Goal: Task Accomplishment & Management: Manage account settings

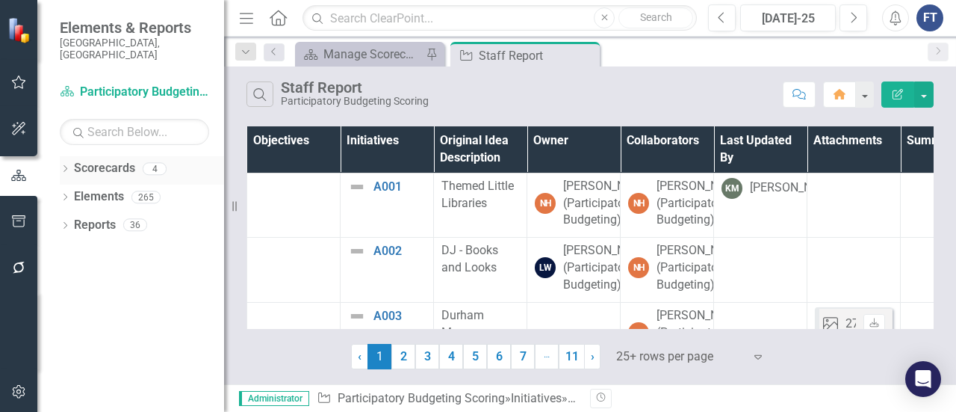
click at [68, 166] on icon "Dropdown" at bounding box center [65, 170] width 10 height 8
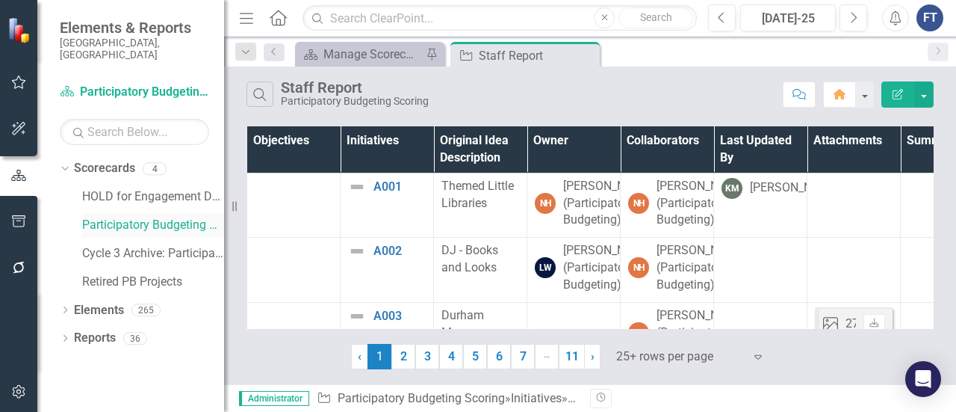
click at [107, 217] on link "Participatory Budgeting Scoring" at bounding box center [153, 225] width 142 height 17
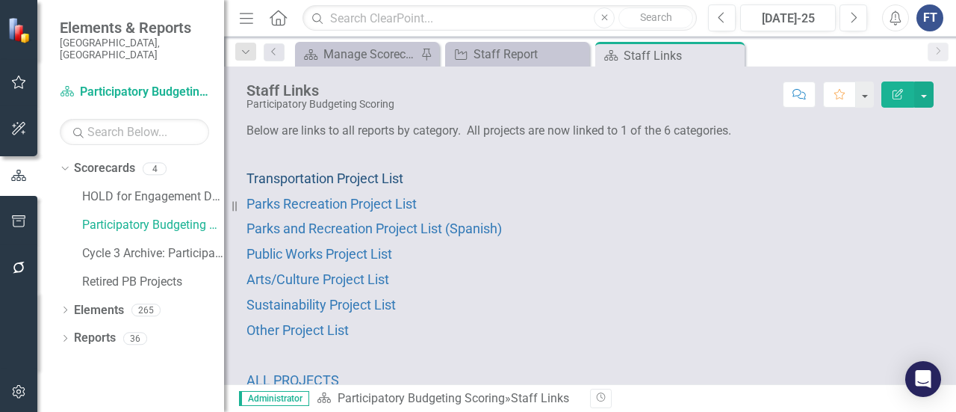
click at [336, 182] on span "Transportation Project List" at bounding box center [325, 178] width 157 height 16
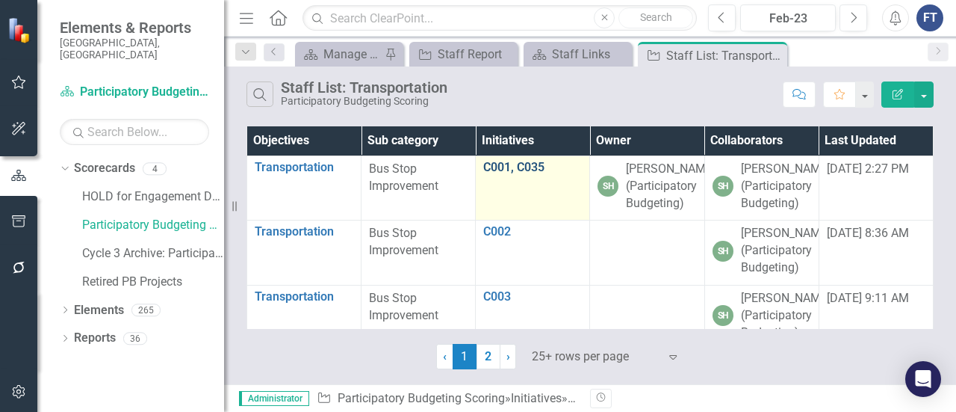
click at [528, 164] on link "C001, C035" at bounding box center [532, 167] width 99 height 13
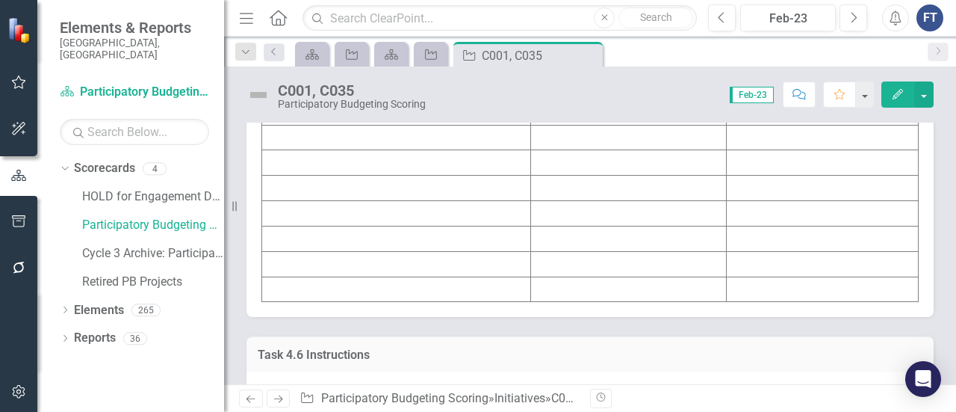
scroll to position [5828, 0]
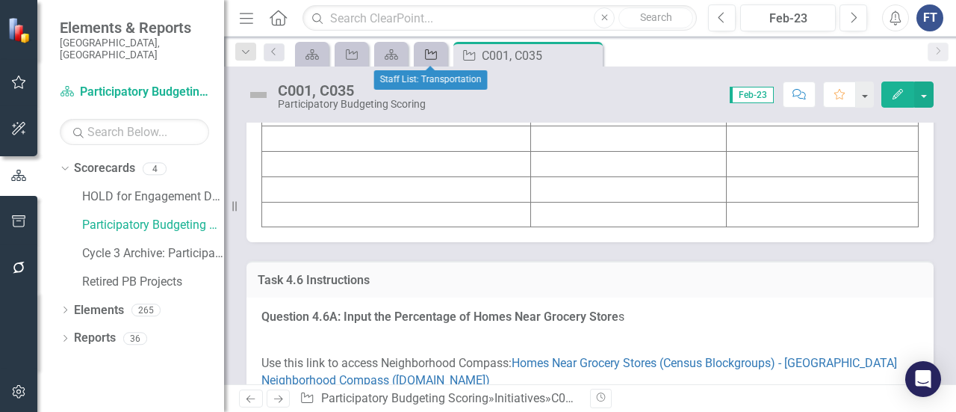
click at [436, 58] on icon at bounding box center [431, 54] width 12 height 10
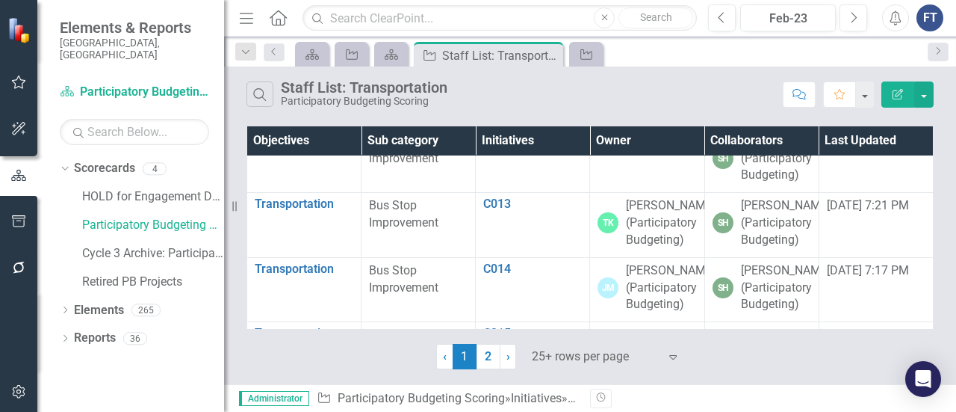
scroll to position [822, 0]
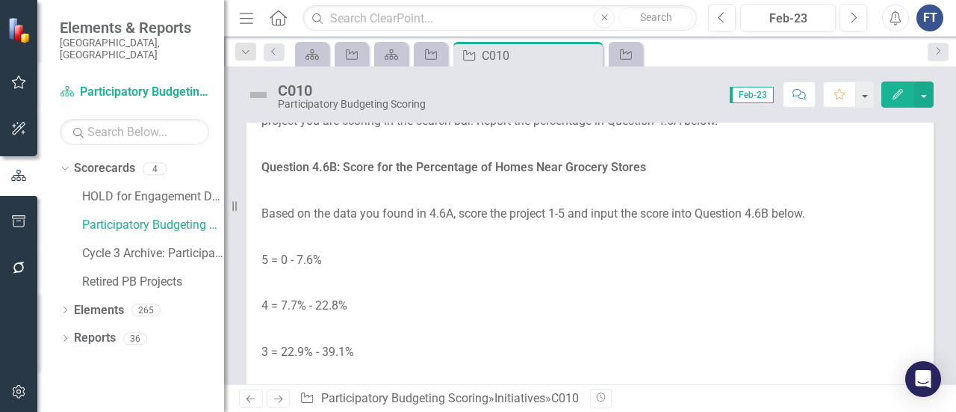
scroll to position [6426, 0]
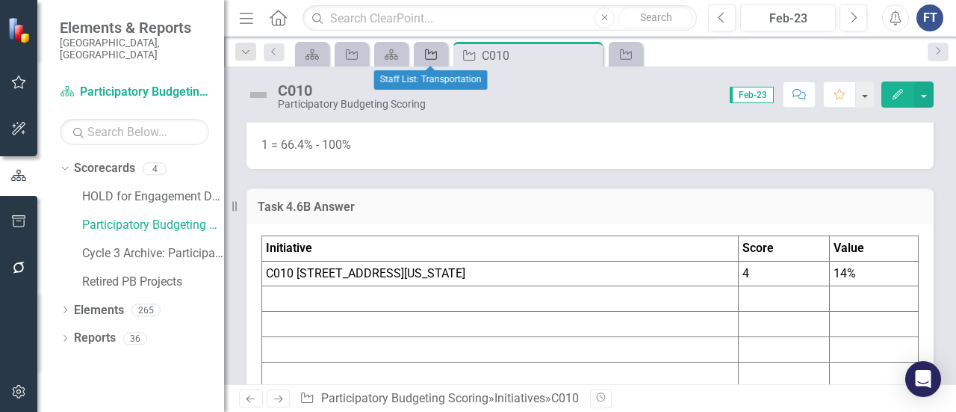
click at [434, 55] on icon "Initiative" at bounding box center [431, 55] width 15 height 12
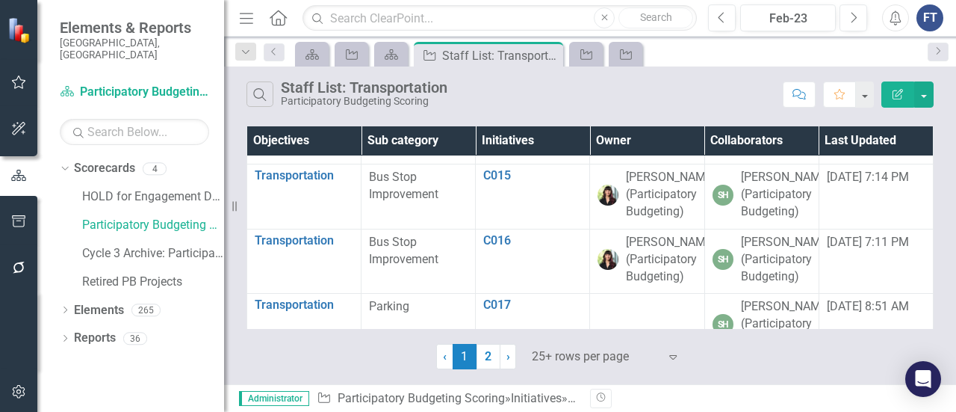
scroll to position [1121, 0]
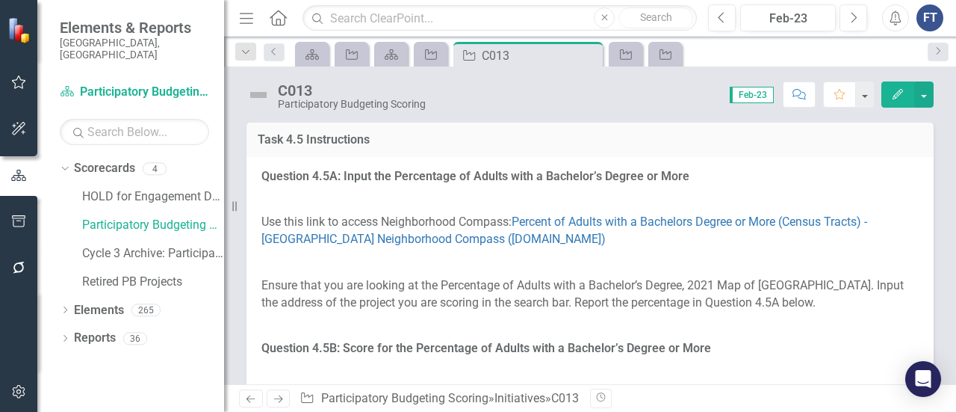
scroll to position [5006, 0]
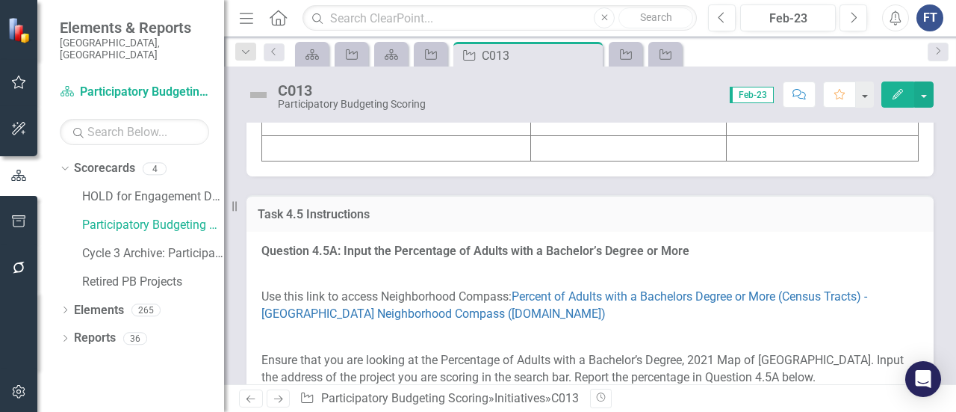
click at [765, 98] on span "Feb-23" at bounding box center [752, 95] width 44 height 16
click at [755, 99] on span "Feb-23" at bounding box center [752, 95] width 44 height 16
click at [800, 20] on div "Feb-23" at bounding box center [788, 19] width 85 height 18
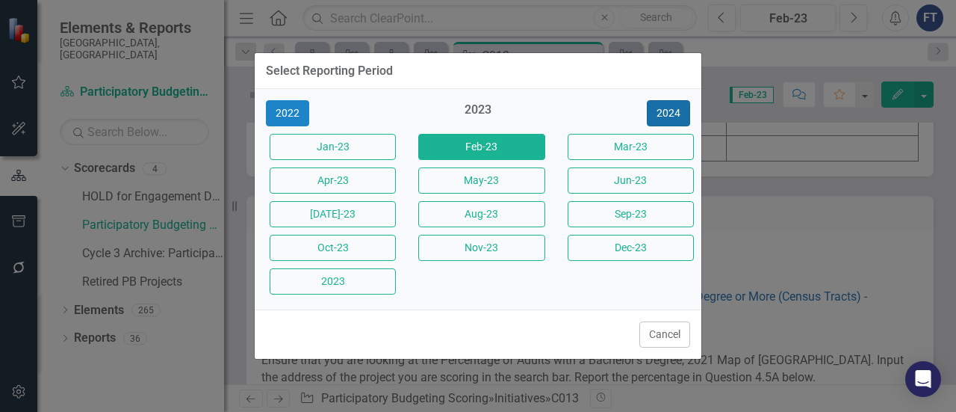
click at [677, 114] on button "2024" at bounding box center [668, 113] width 43 height 26
click at [673, 113] on button "2025" at bounding box center [668, 113] width 43 height 26
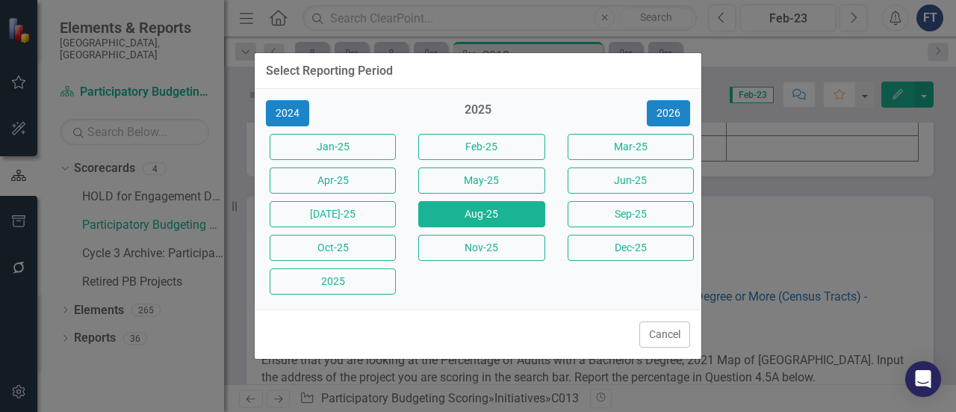
click at [502, 219] on button "Aug-25" at bounding box center [481, 214] width 126 height 26
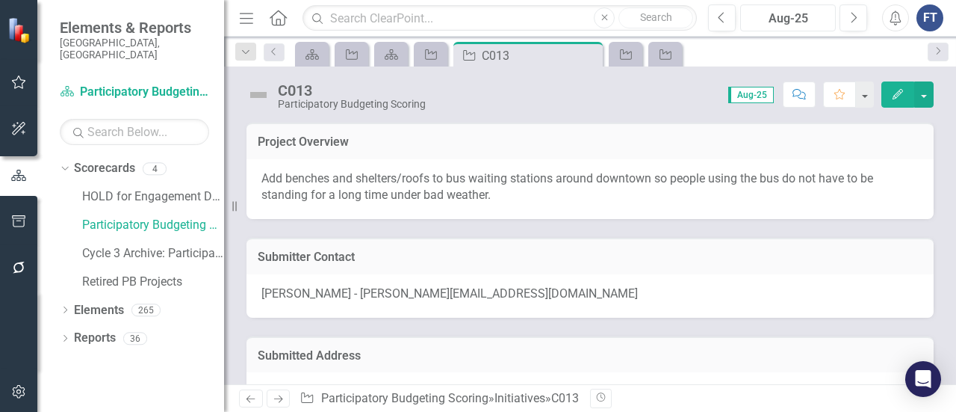
scroll to position [224, 0]
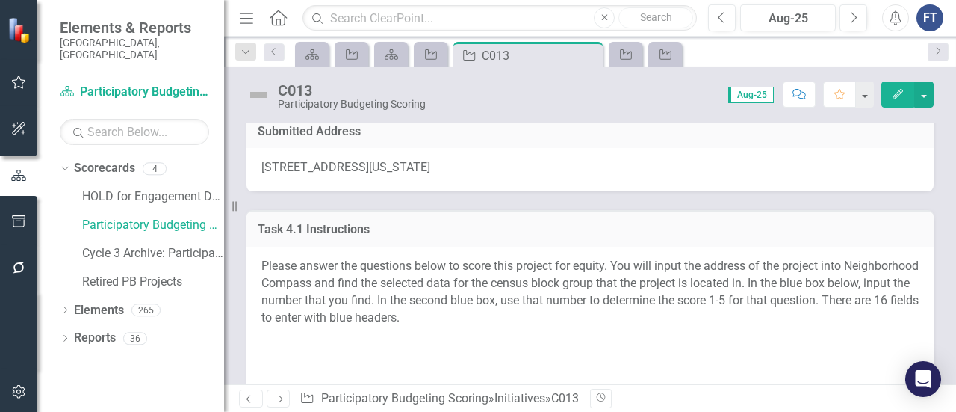
click at [279, 173] on span "601 West Main Street, Durham, North Carolina 27701, United States" at bounding box center [346, 167] width 169 height 14
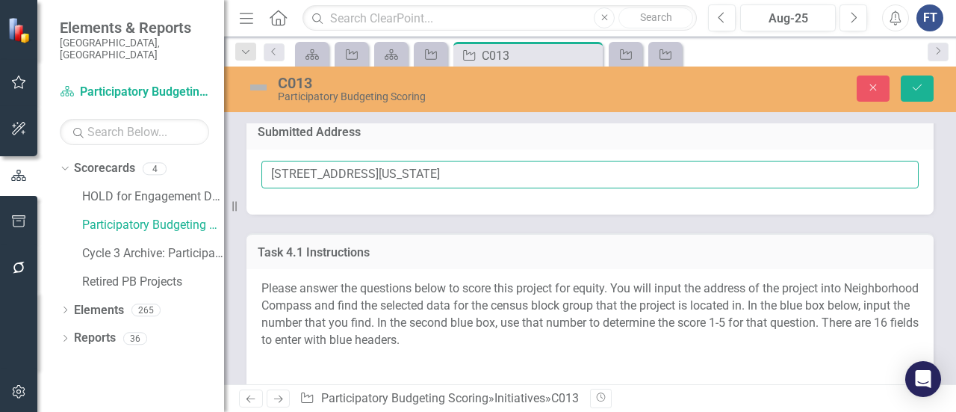
drag, startPoint x: 269, startPoint y: 175, endPoint x: 383, endPoint y: 176, distance: 114.3
click at [383, 176] on input "601 West Main Street, Durham, North Carolina 27701, United States" at bounding box center [591, 175] width 658 height 28
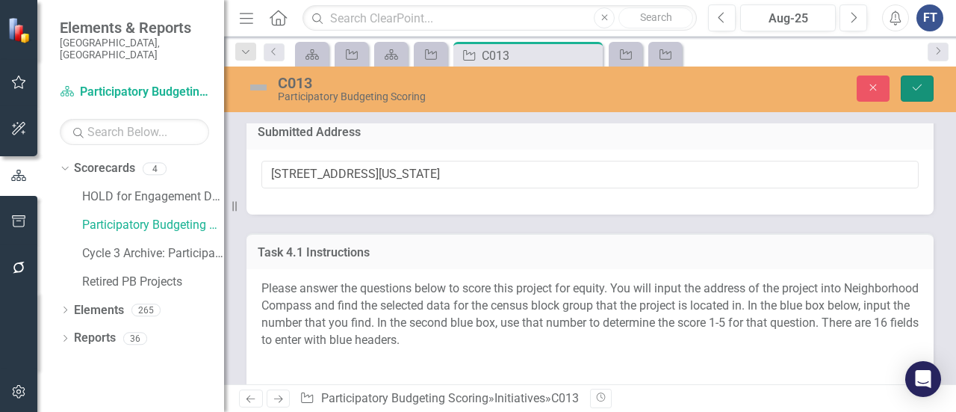
click at [921, 90] on icon "Save" at bounding box center [917, 87] width 13 height 10
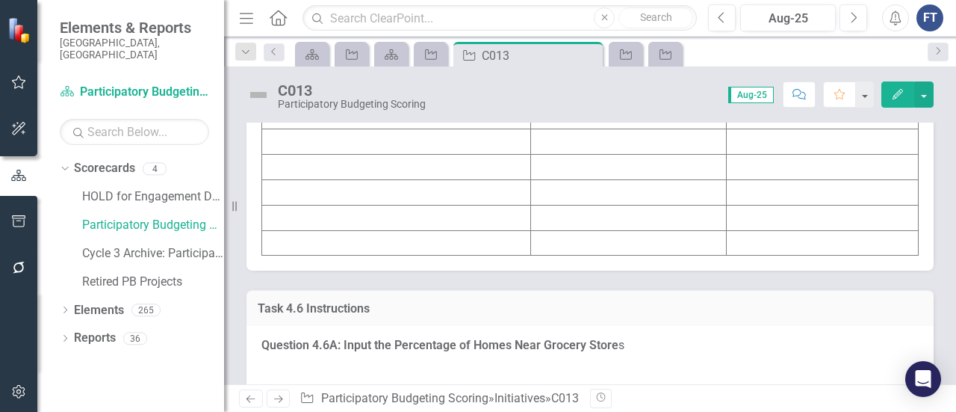
scroll to position [5828, 0]
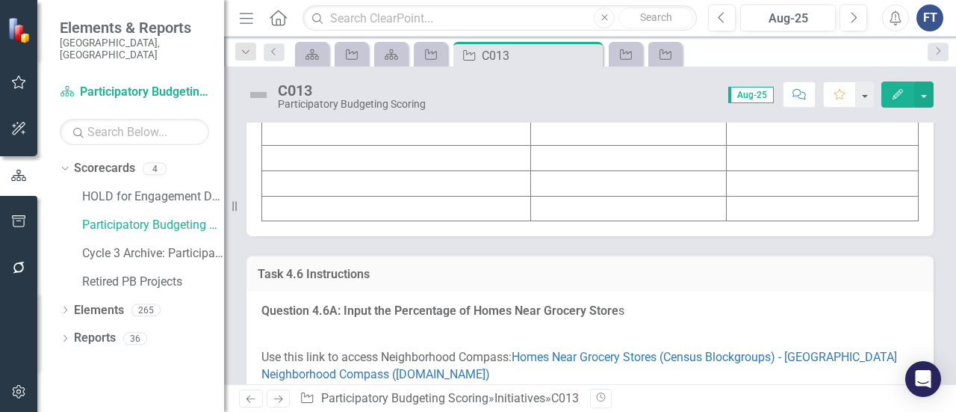
click at [353, 19] on td at bounding box center [396, 5] width 269 height 25
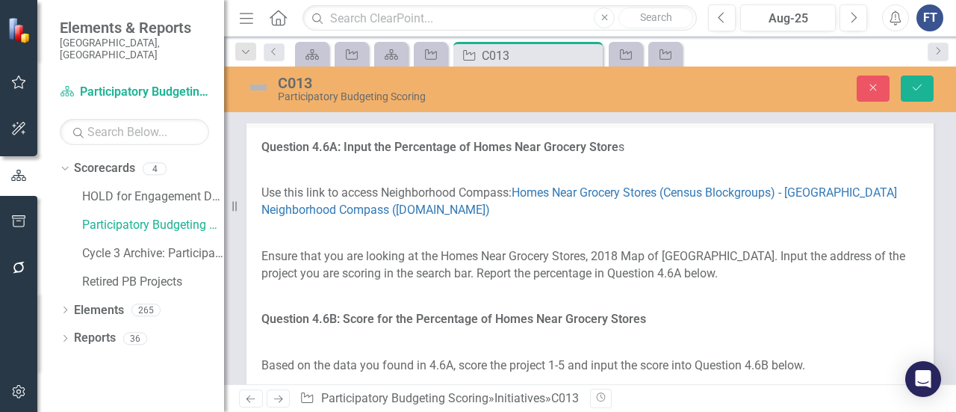
type textarea "<table border="1"> <colgroup> <col> <col> <col> </colgroup> <tbody> <tr> <td><s…"
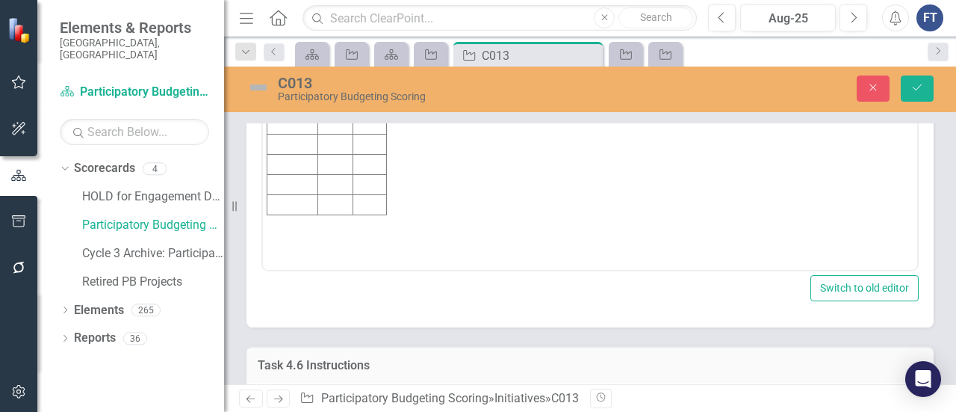
scroll to position [0, 0]
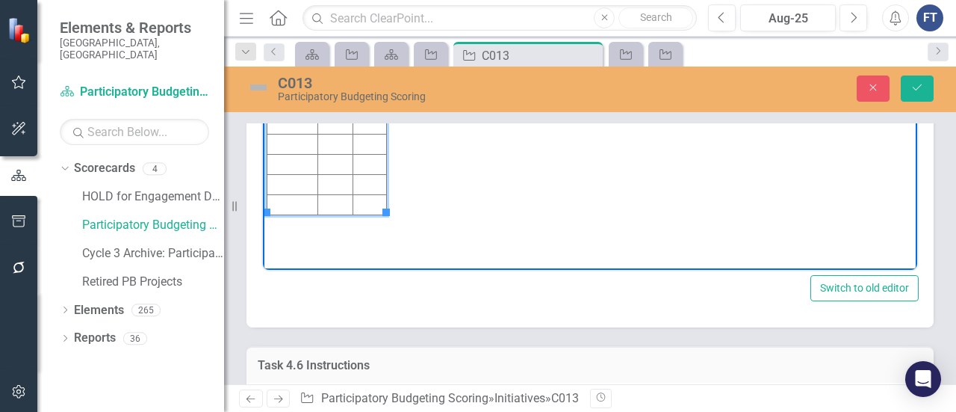
click at [293, 43] on td "Rich Text Area. Press ALT-0 for help." at bounding box center [293, 44] width 51 height 20
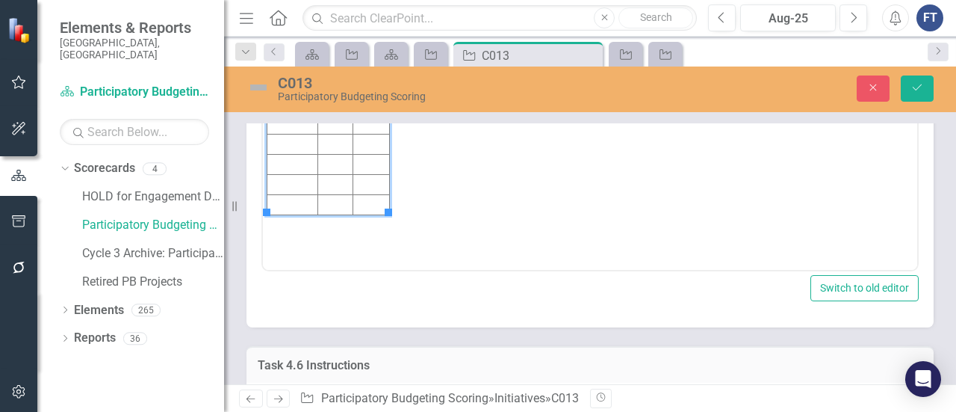
drag, startPoint x: 912, startPoint y: 90, endPoint x: 892, endPoint y: 105, distance: 24.5
click at [912, 90] on icon "Save" at bounding box center [917, 87] width 13 height 10
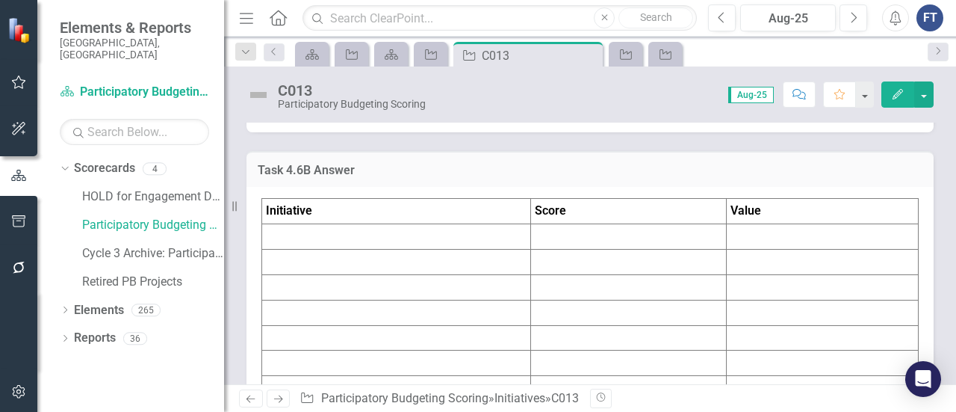
scroll to position [6650, 0]
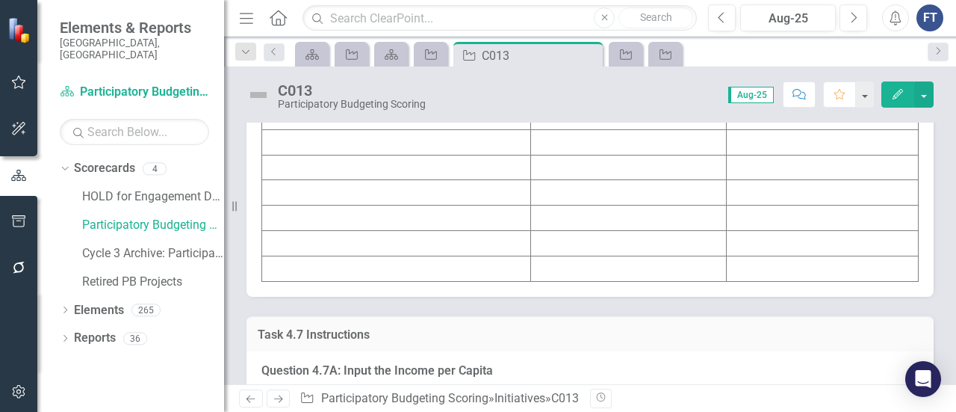
click at [300, 79] on td at bounding box center [396, 66] width 269 height 25
click at [301, 79] on td at bounding box center [396, 66] width 269 height 25
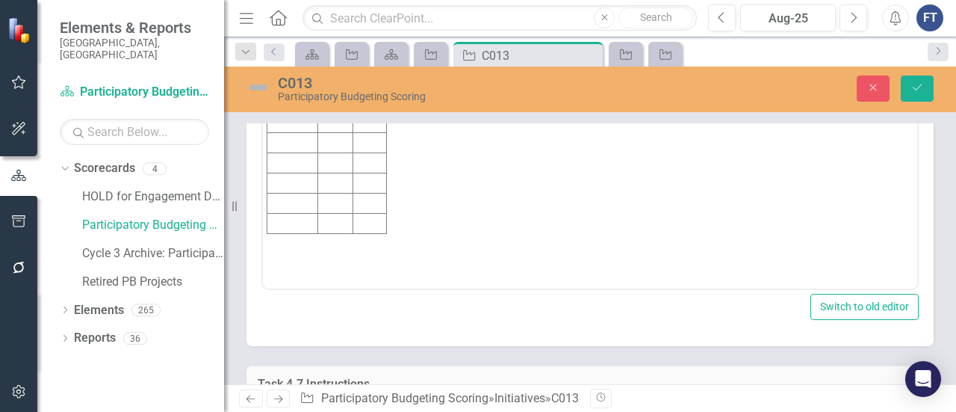
scroll to position [6725, 0]
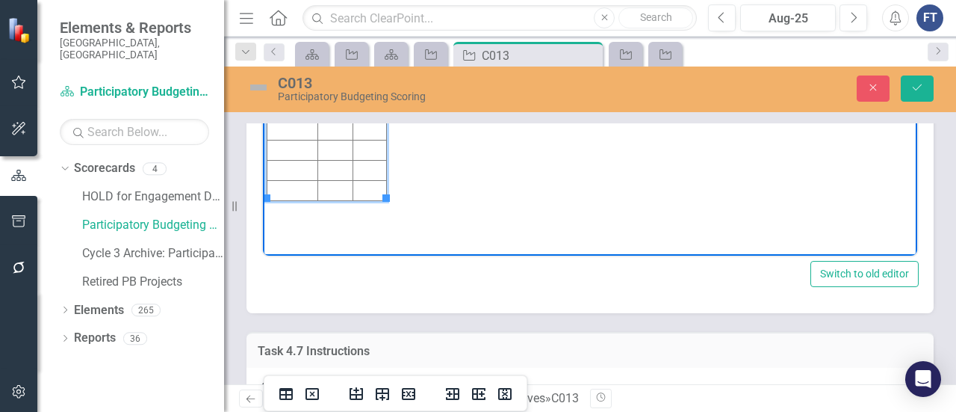
click at [294, 33] on td "Rich Text Area. Press ALT-0 for help." at bounding box center [293, 29] width 51 height 20
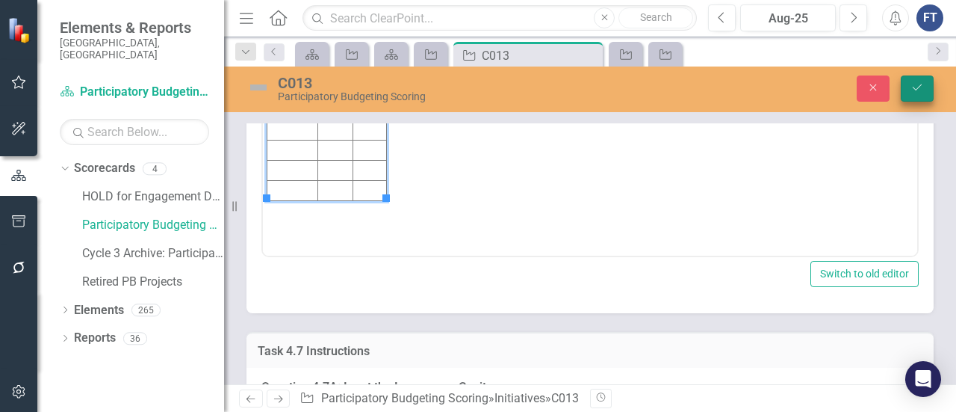
click at [909, 90] on button "Save" at bounding box center [917, 88] width 33 height 26
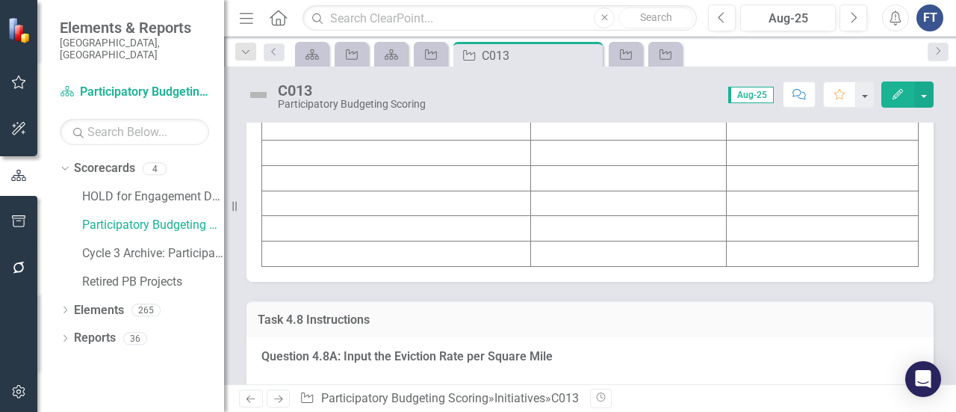
scroll to position [7622, 0]
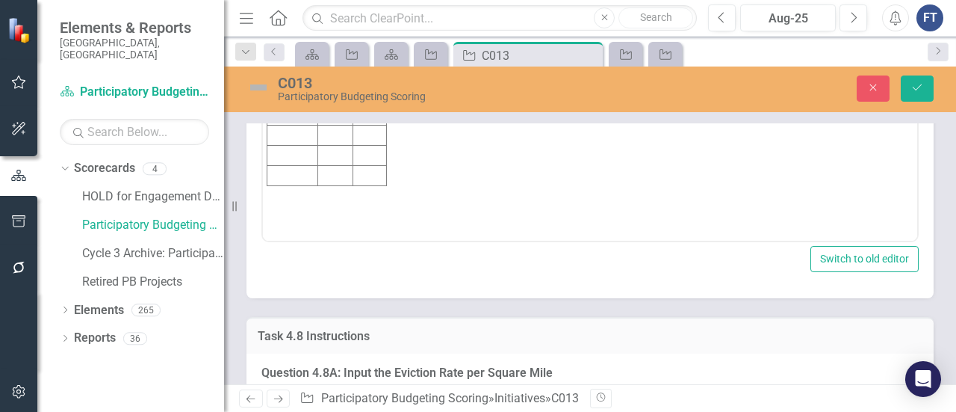
scroll to position [0, 0]
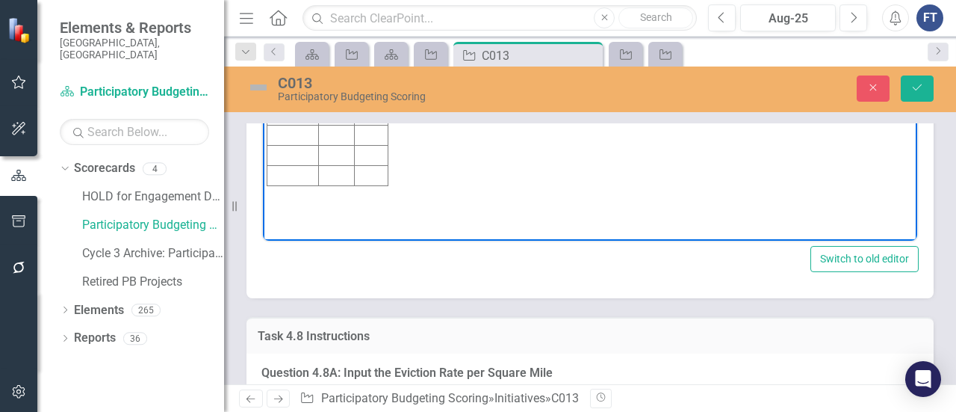
click at [284, 10] on td "Rich Text Area. Press ALT-0 for help." at bounding box center [294, 15] width 52 height 20
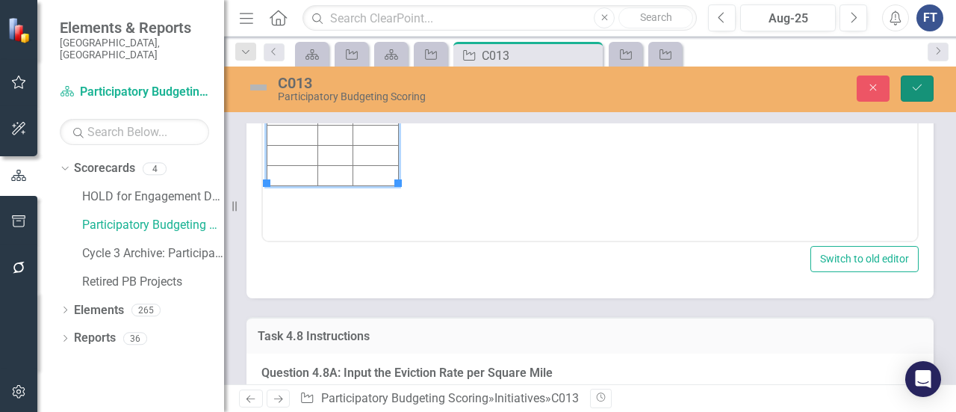
click at [919, 88] on icon "Save" at bounding box center [917, 87] width 13 height 10
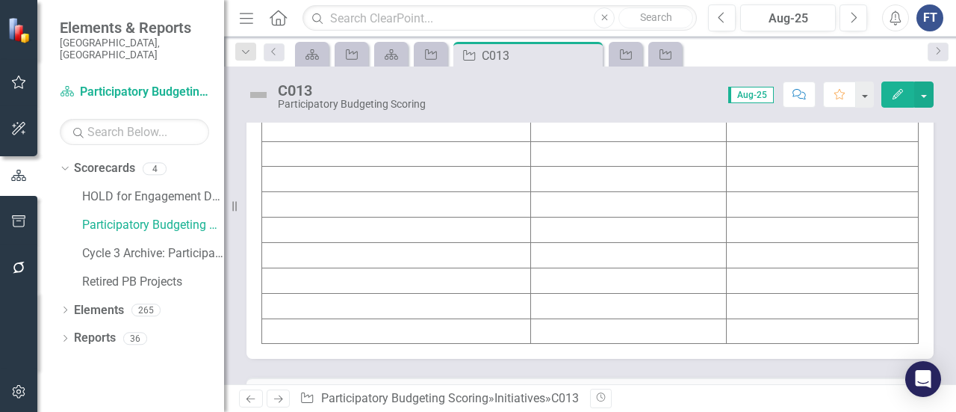
scroll to position [8444, 0]
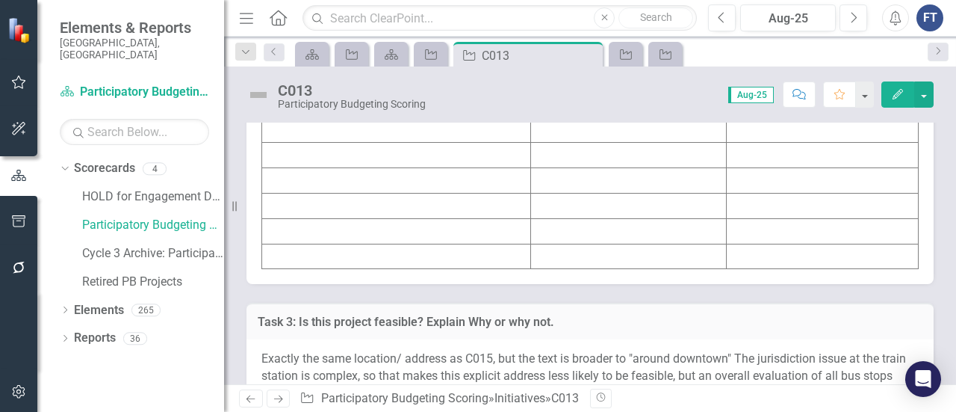
click at [583, 67] on td at bounding box center [629, 53] width 196 height 25
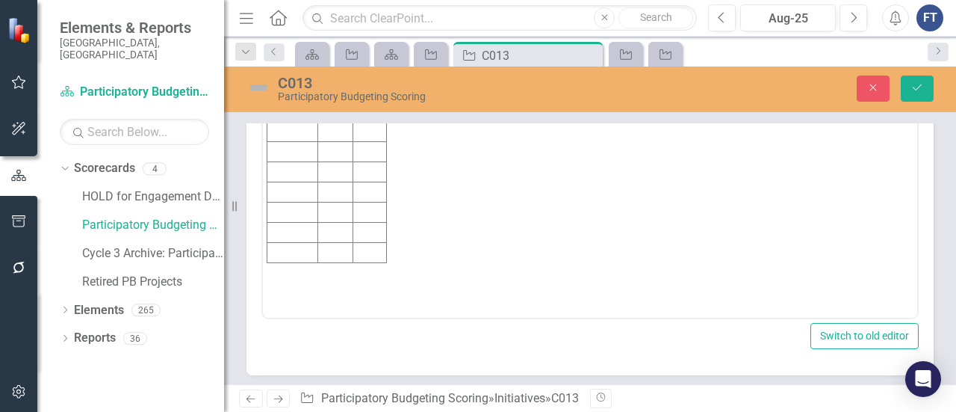
scroll to position [8518, 0]
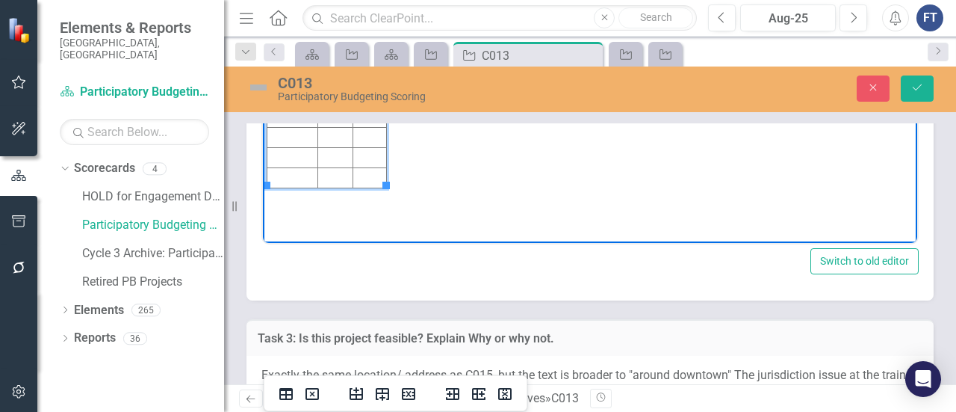
click at [341, 22] on td "Rich Text Area. Press ALT-0 for help." at bounding box center [335, 17] width 35 height 20
click at [377, 20] on td "Rich Text Area. Press ALT-0 for help." at bounding box center [370, 17] width 34 height 20
click at [283, 13] on td "Rich Text Area. Press ALT-0 for help." at bounding box center [293, 17] width 51 height 20
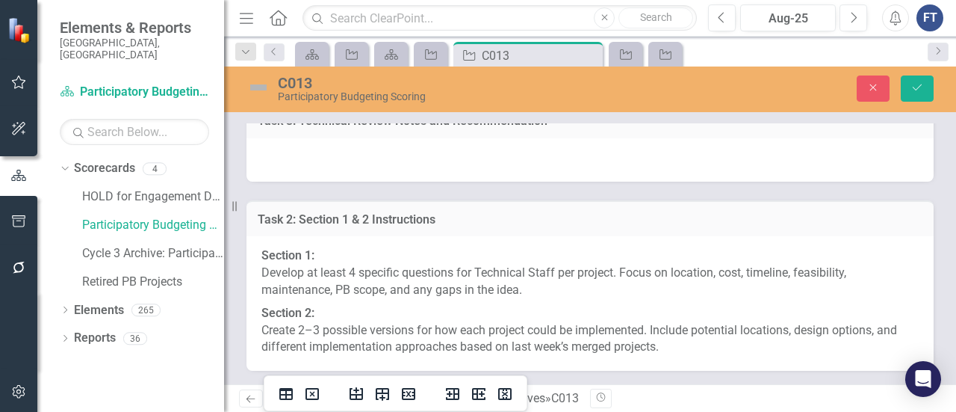
scroll to position [8817, 0]
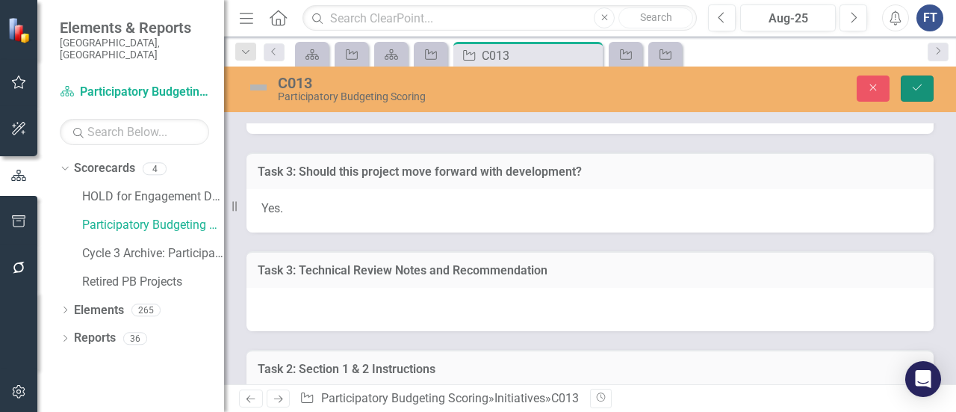
click at [924, 93] on button "Save" at bounding box center [917, 88] width 33 height 26
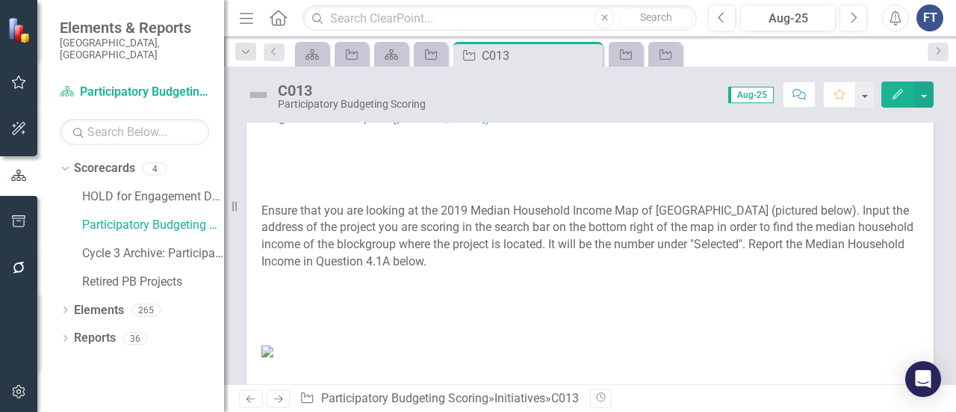
scroll to position [747, 0]
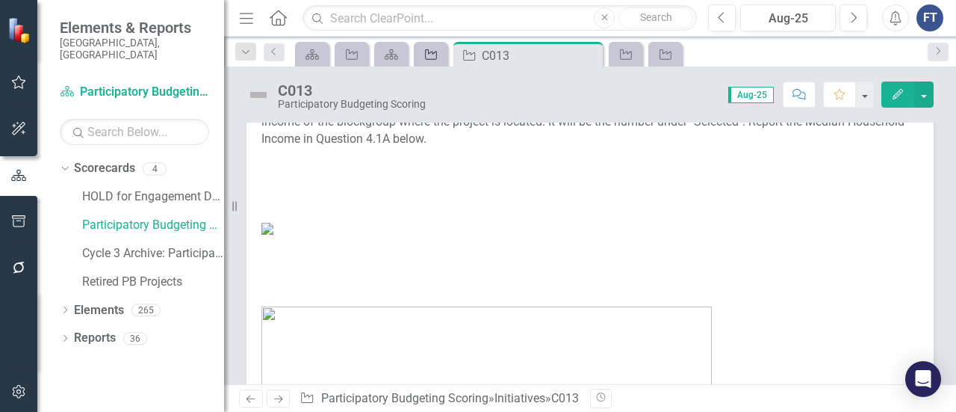
click at [432, 55] on icon "Initiative" at bounding box center [431, 55] width 15 height 12
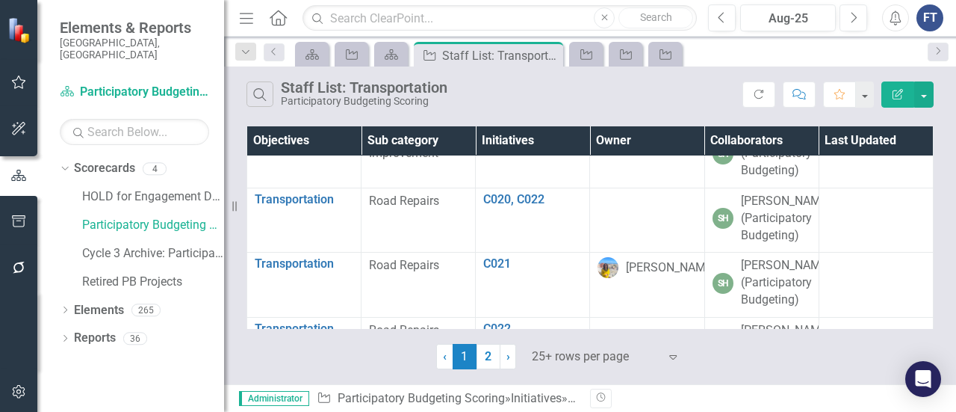
scroll to position [1196, 0]
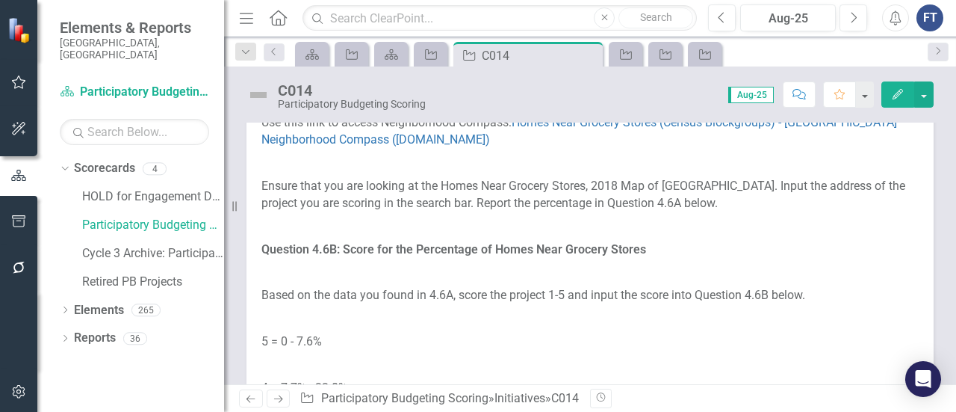
scroll to position [4932, 0]
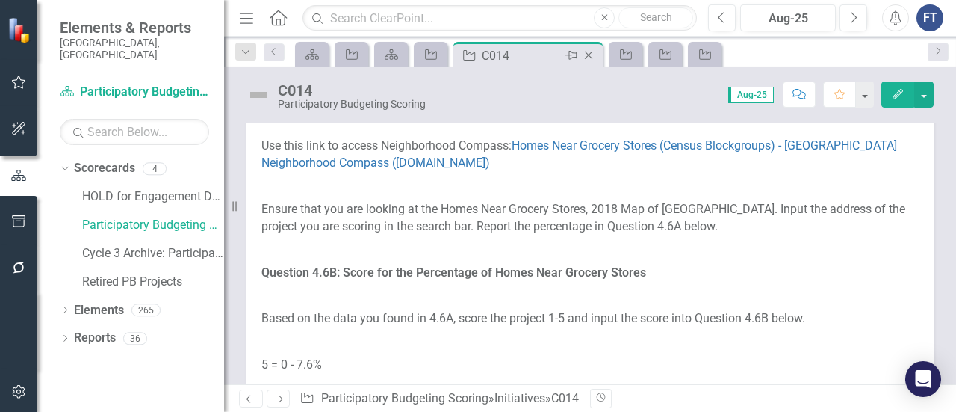
click at [590, 52] on icon "Close" at bounding box center [588, 55] width 15 height 12
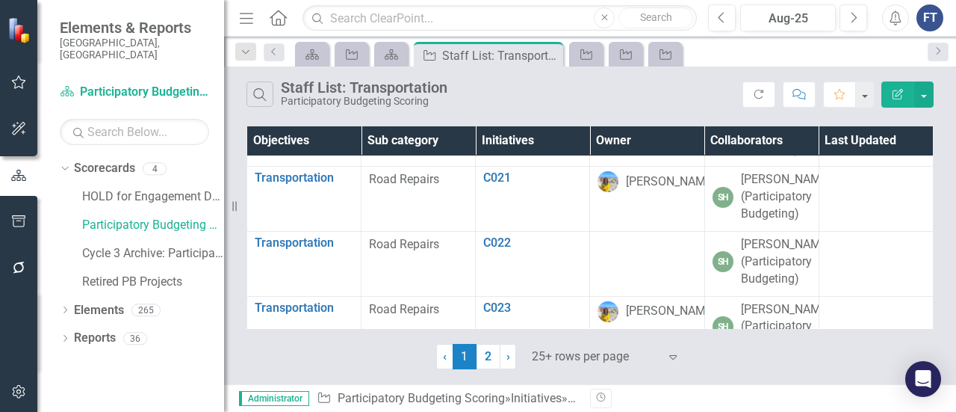
scroll to position [1345, 0]
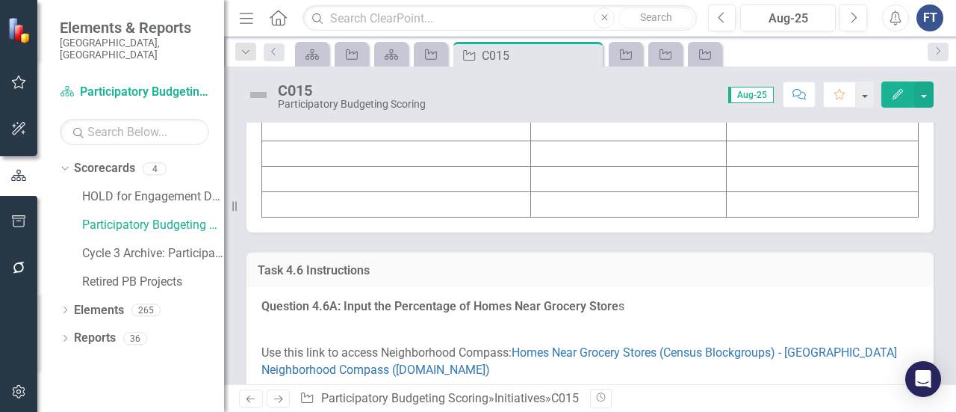
scroll to position [5081, 0]
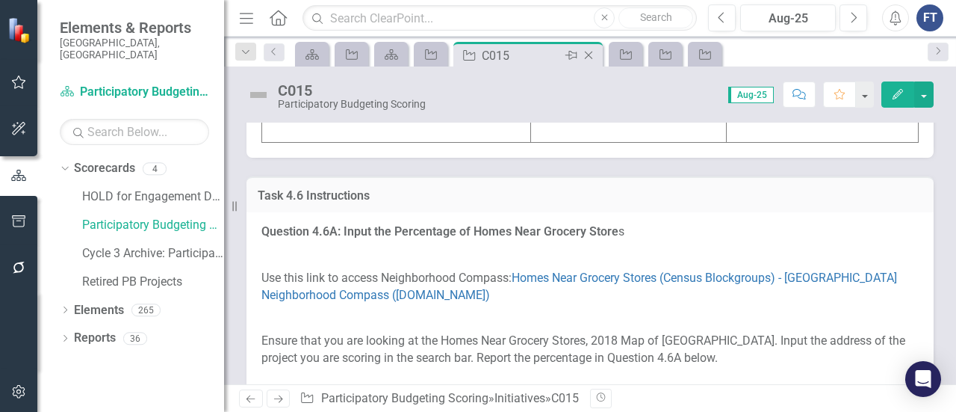
click at [590, 56] on icon at bounding box center [589, 56] width 8 height 8
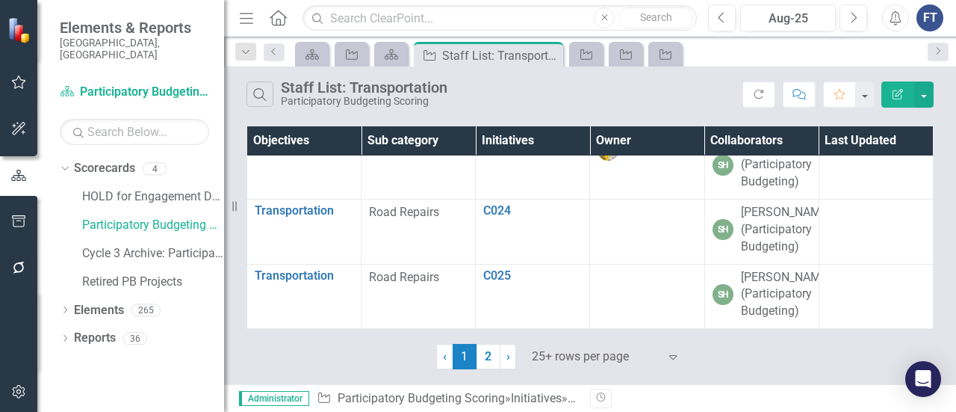
scroll to position [1943, 0]
click at [497, 23] on link "C021" at bounding box center [532, 16] width 99 height 13
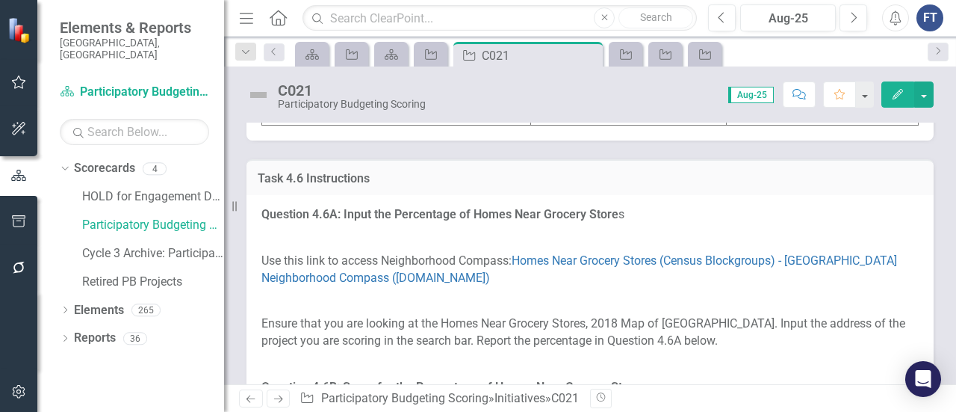
scroll to position [5828, 0]
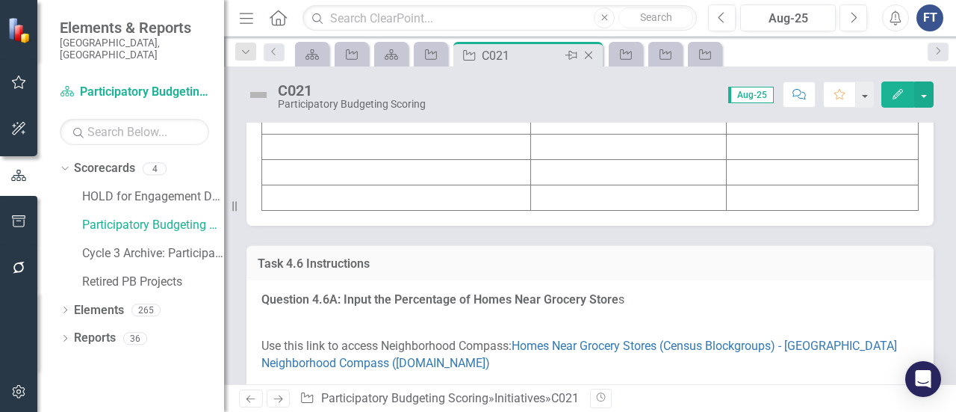
click at [595, 58] on icon "Close" at bounding box center [588, 55] width 15 height 12
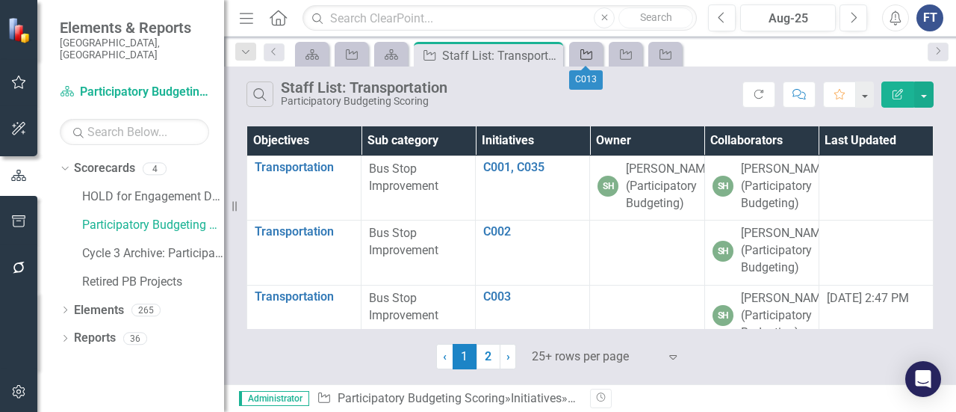
click at [598, 58] on link "Initiative" at bounding box center [586, 54] width 26 height 19
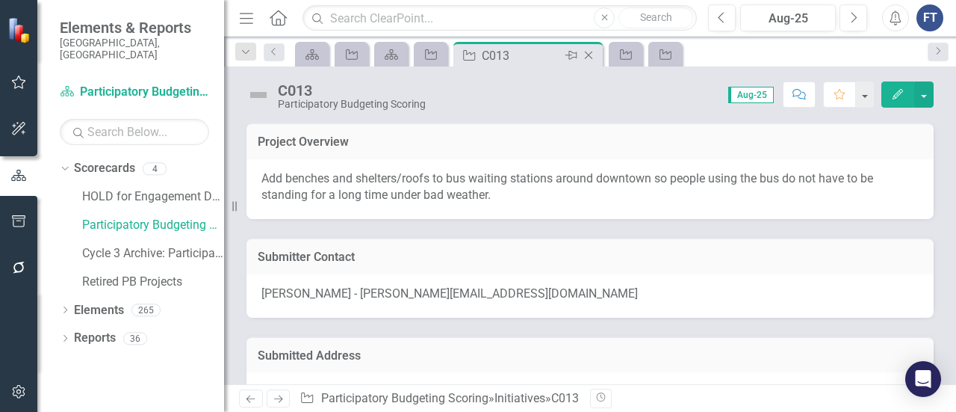
click at [590, 55] on icon "Close" at bounding box center [588, 55] width 15 height 12
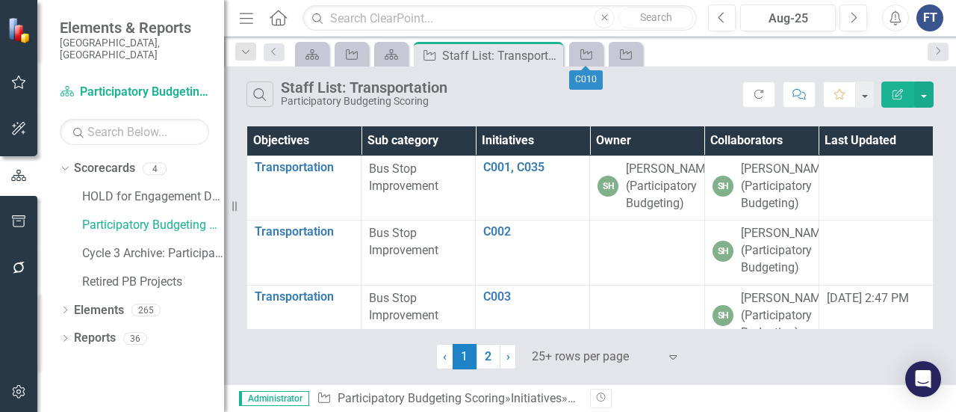
click at [600, 59] on div "Initiative" at bounding box center [586, 54] width 34 height 25
click at [599, 53] on div "Initiative" at bounding box center [586, 54] width 34 height 25
click at [574, 59] on div "Initiative" at bounding box center [583, 54] width 21 height 19
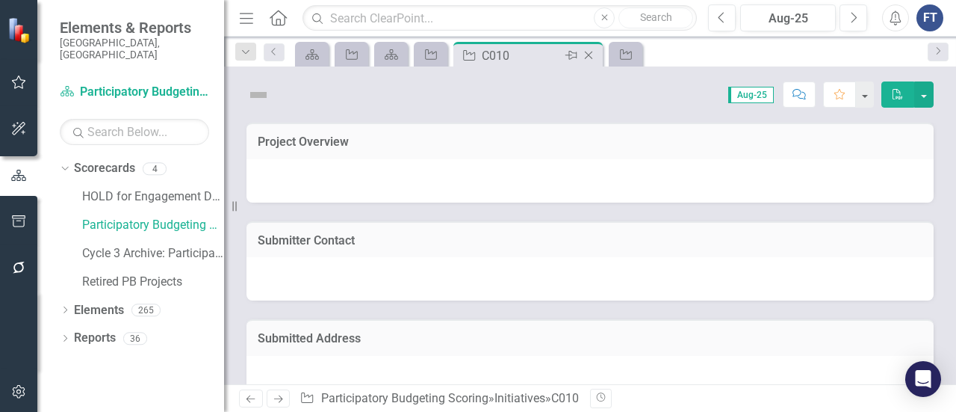
click at [587, 57] on icon "Close" at bounding box center [588, 55] width 15 height 12
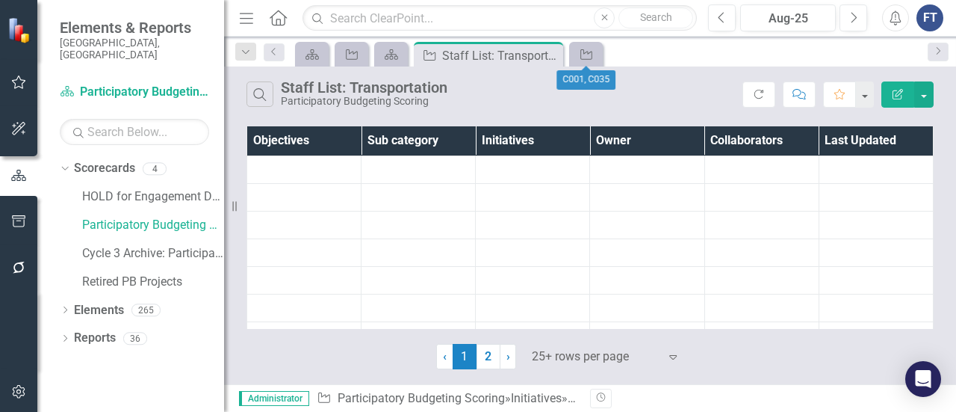
click at [601, 61] on div "Initiative" at bounding box center [586, 54] width 34 height 25
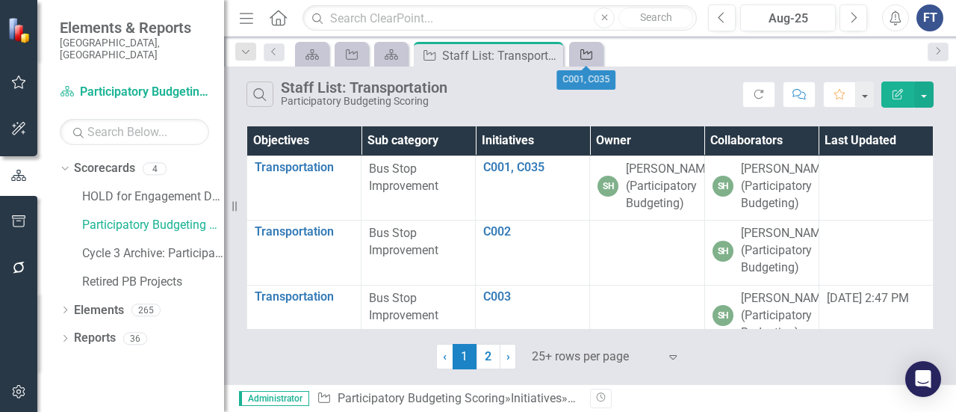
click at [595, 55] on link "Initiative" at bounding box center [586, 54] width 26 height 19
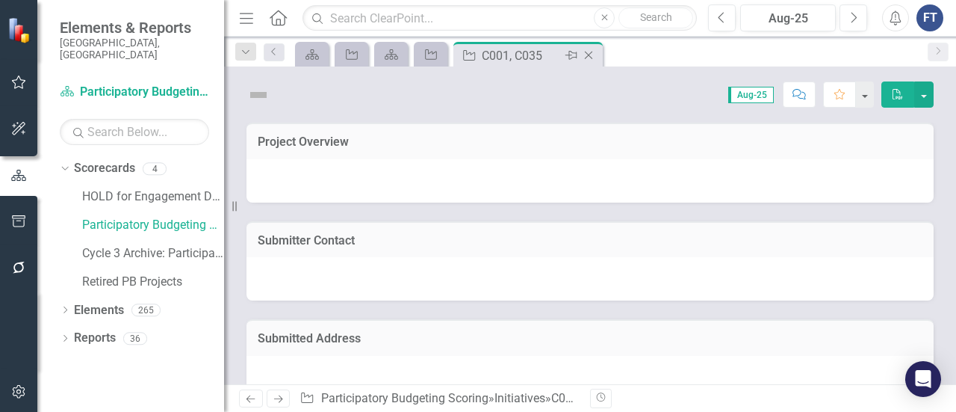
click at [589, 54] on icon at bounding box center [589, 56] width 8 height 8
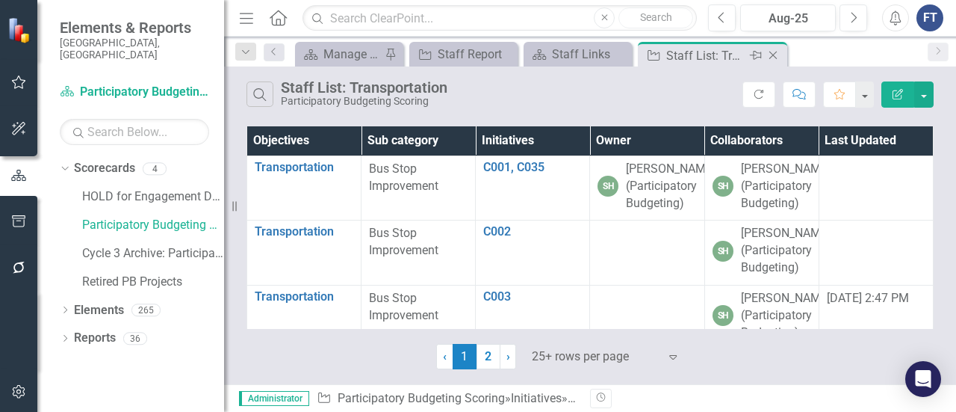
click at [673, 59] on div "Staff List: Transportation" at bounding box center [707, 55] width 80 height 19
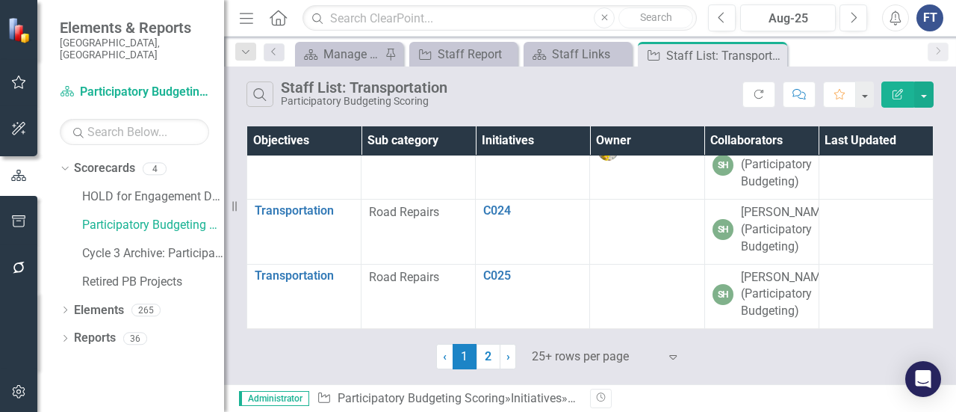
scroll to position [2291, 0]
click at [489, 355] on link "2" at bounding box center [489, 356] width 24 height 25
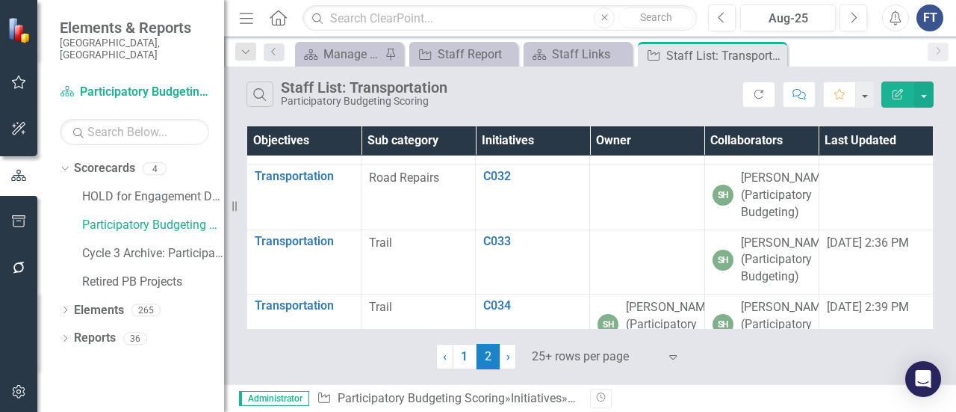
scroll to position [385, 0]
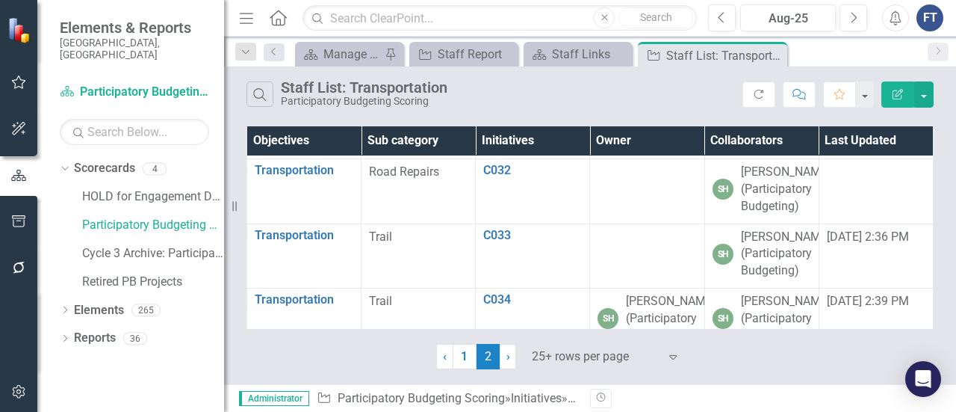
click at [496, 48] on link "C030" at bounding box center [532, 40] width 99 height 13
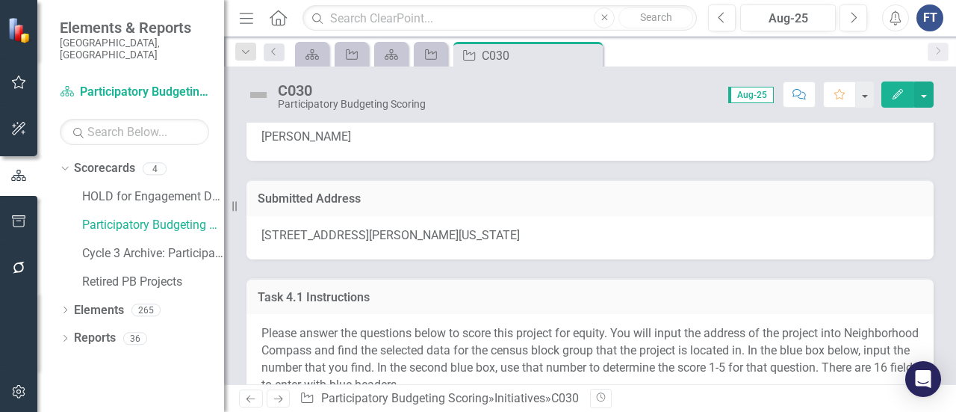
scroll to position [149, 0]
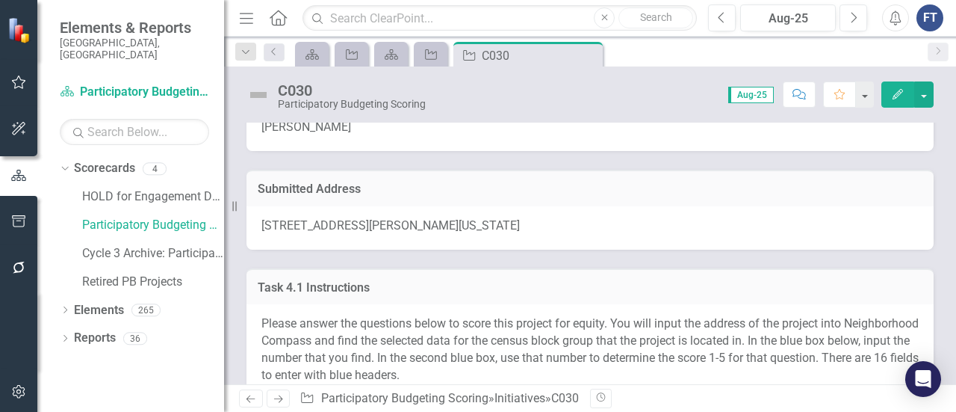
click at [327, 228] on span "1107 Morehead Avenue, Durham, North Carolina 27707, United States" at bounding box center [391, 225] width 259 height 14
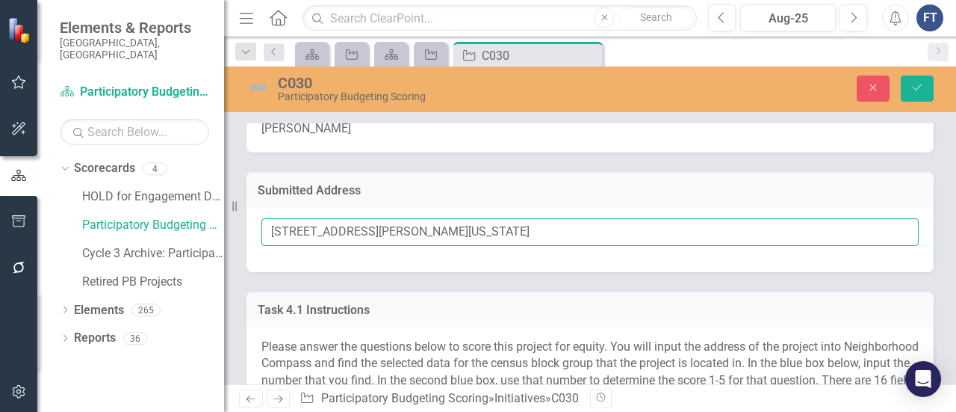
drag, startPoint x: 269, startPoint y: 230, endPoint x: 397, endPoint y: 229, distance: 127.8
click at [397, 229] on input "1107 Morehead Avenue, Durham, North Carolina 27707, United States" at bounding box center [591, 232] width 658 height 28
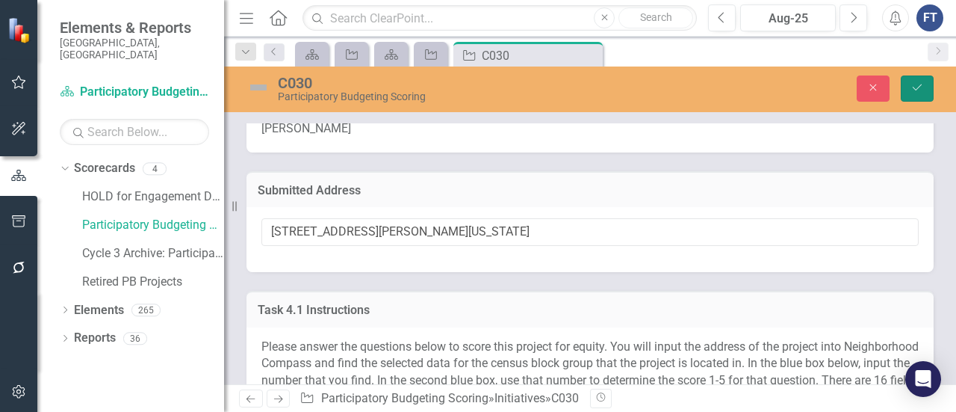
click at [917, 86] on icon "Save" at bounding box center [917, 87] width 13 height 10
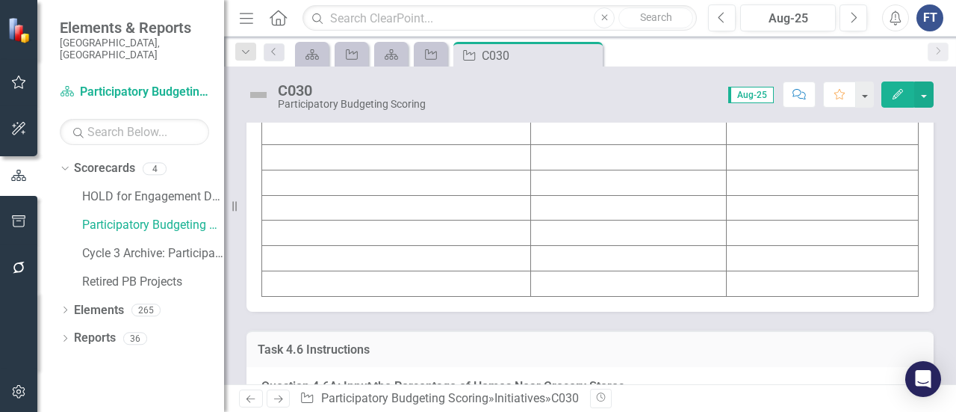
scroll to position [5754, 0]
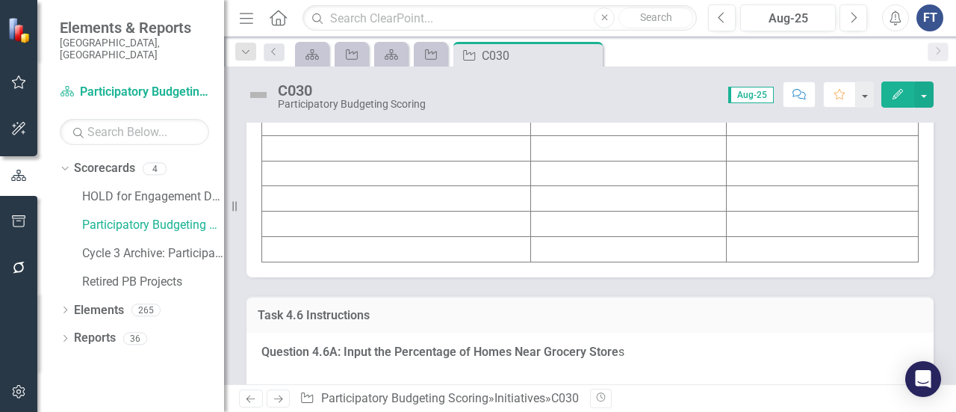
click at [550, 60] on td at bounding box center [629, 46] width 196 height 25
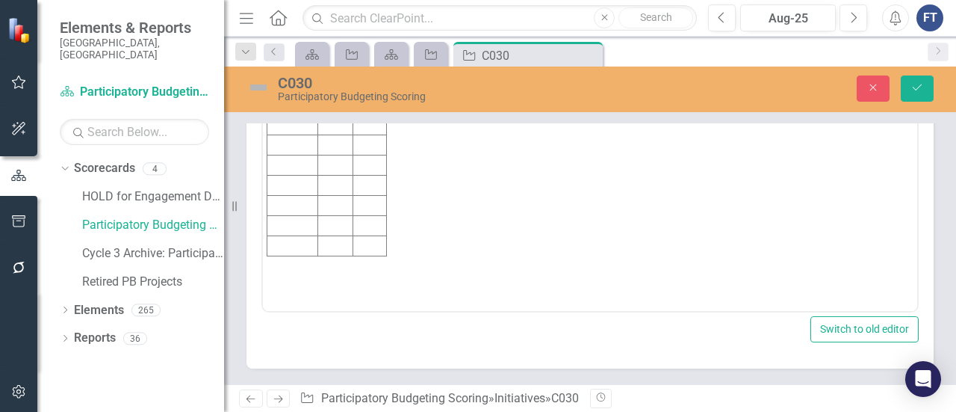
scroll to position [5828, 0]
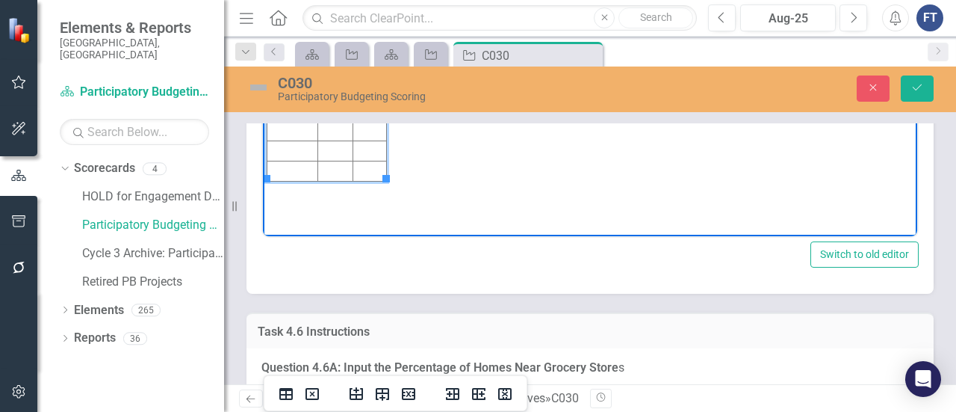
click at [341, 14] on td "Rich Text Area. Press ALT-0 for help." at bounding box center [335, 10] width 35 height 20
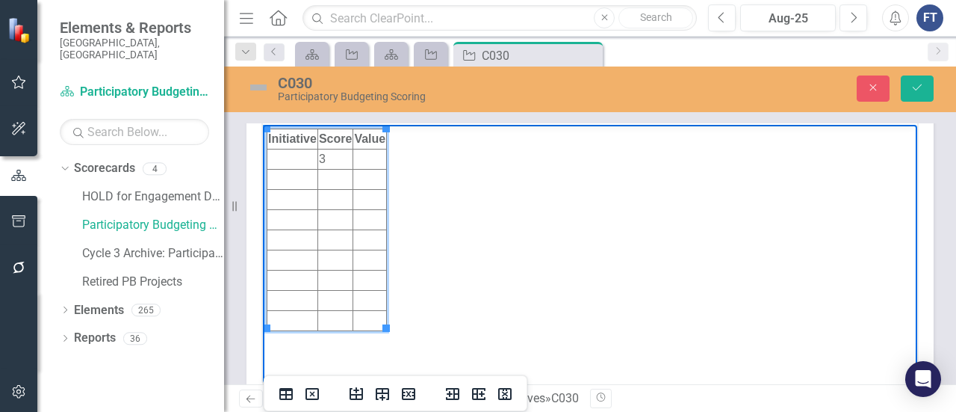
scroll to position [5754, 0]
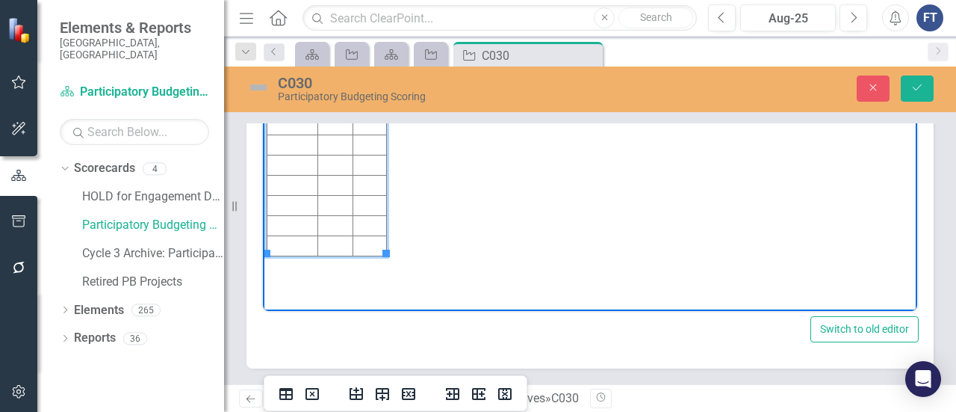
click at [371, 83] on td "Rich Text Area. Press ALT-0 for help." at bounding box center [370, 84] width 34 height 20
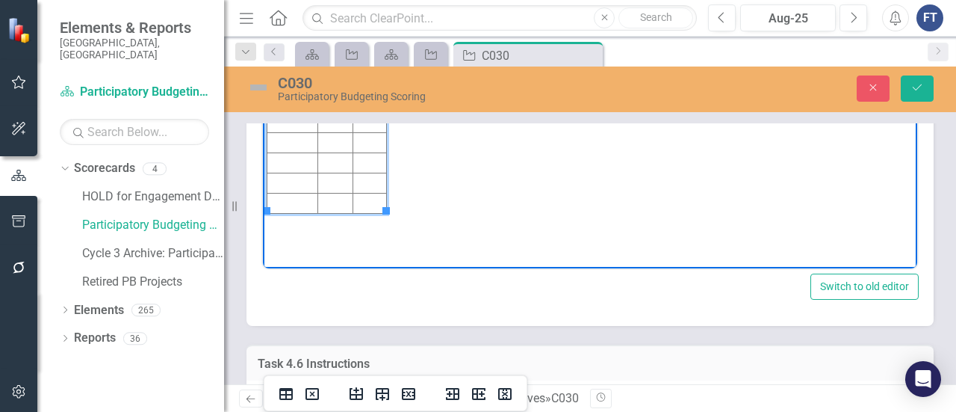
scroll to position [5828, 0]
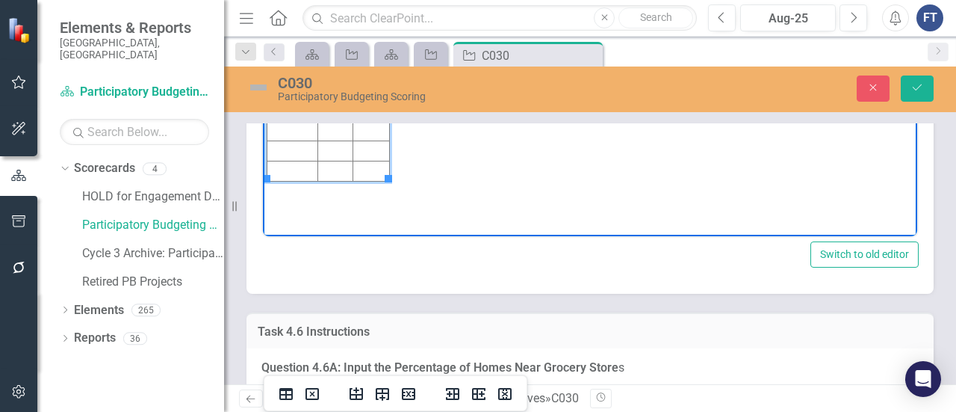
click at [285, 1] on td "Rich Text Area. Press ALT-0 for help." at bounding box center [293, 10] width 51 height 20
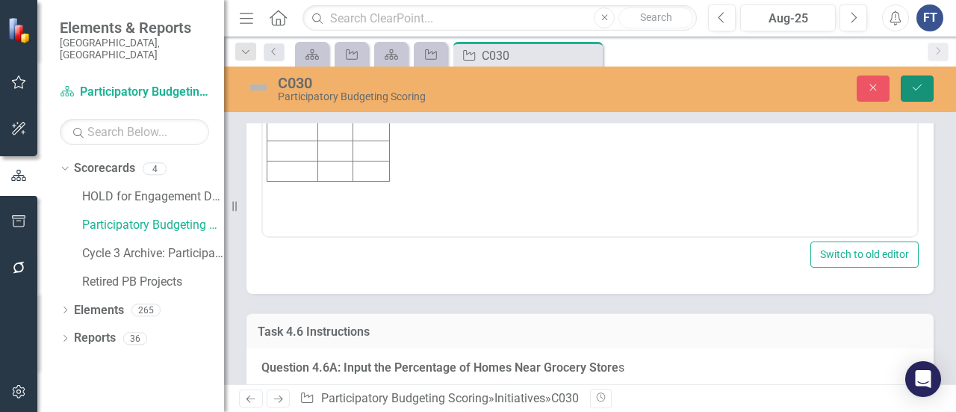
click at [916, 91] on icon "Save" at bounding box center [917, 87] width 13 height 10
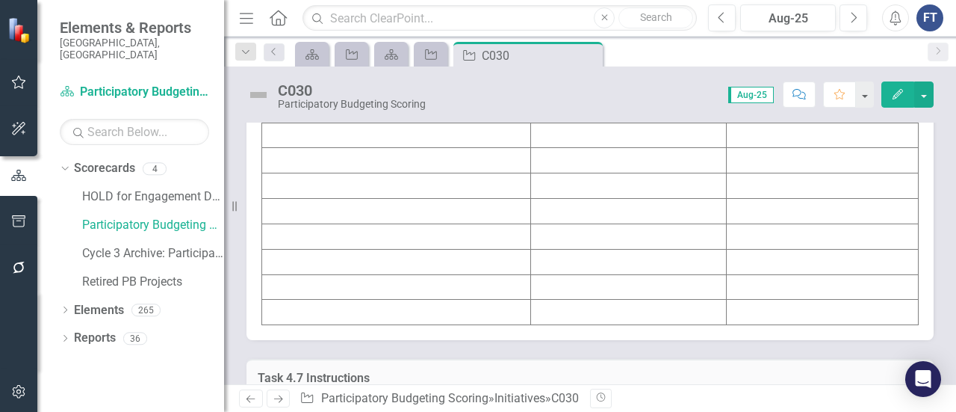
scroll to position [6650, 0]
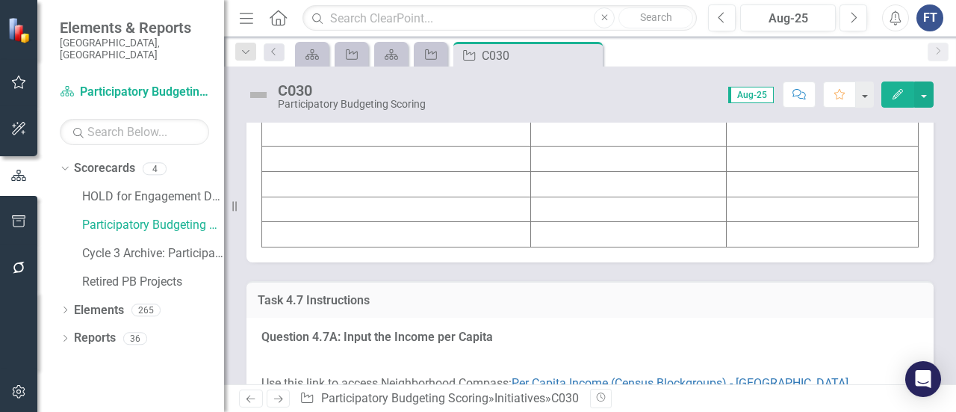
click at [574, 45] on td at bounding box center [629, 31] width 196 height 25
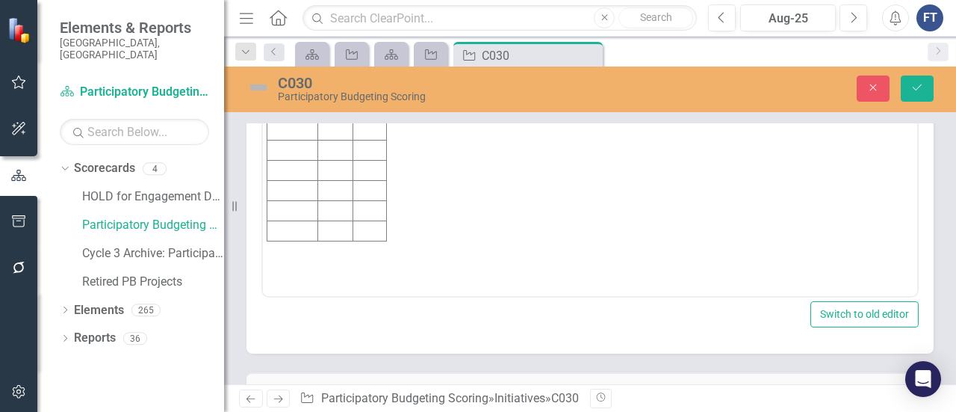
scroll to position [0, 0]
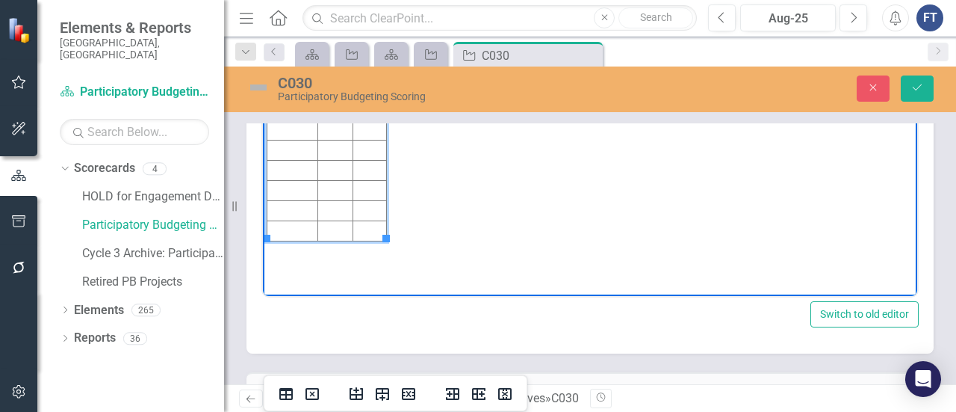
click at [331, 64] on td "Rich Text Area. Press ALT-0 for help." at bounding box center [335, 70] width 35 height 20
click at [367, 69] on td "Rich Text Area. Press ALT-0 for help." at bounding box center [371, 70] width 34 height 20
click at [295, 67] on td "Rich Text Area. Press ALT-0 for help." at bounding box center [293, 70] width 51 height 20
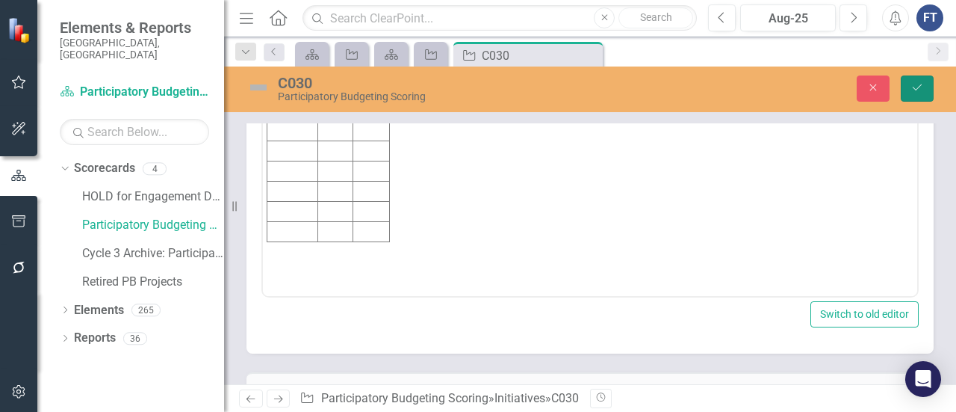
click at [927, 90] on button "Save" at bounding box center [917, 88] width 33 height 26
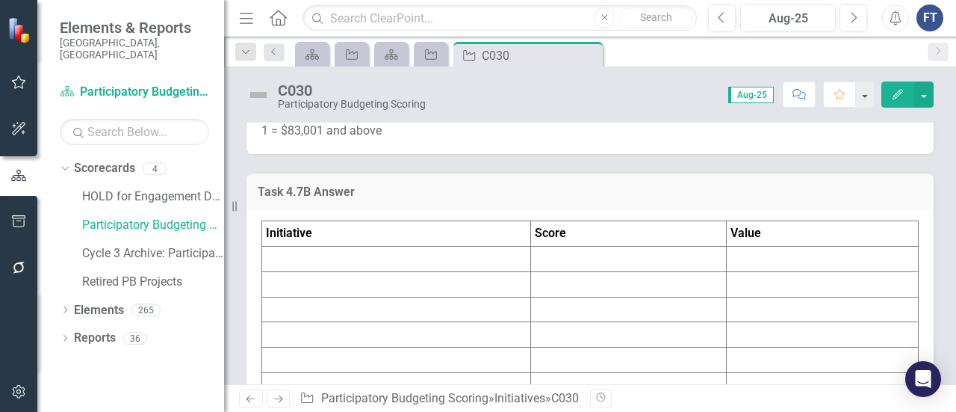
scroll to position [7547, 0]
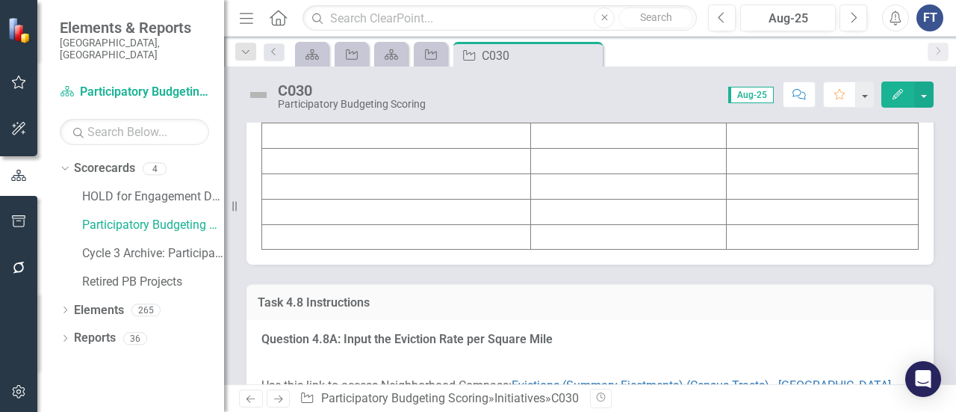
click at [768, 47] on td at bounding box center [823, 34] width 192 height 25
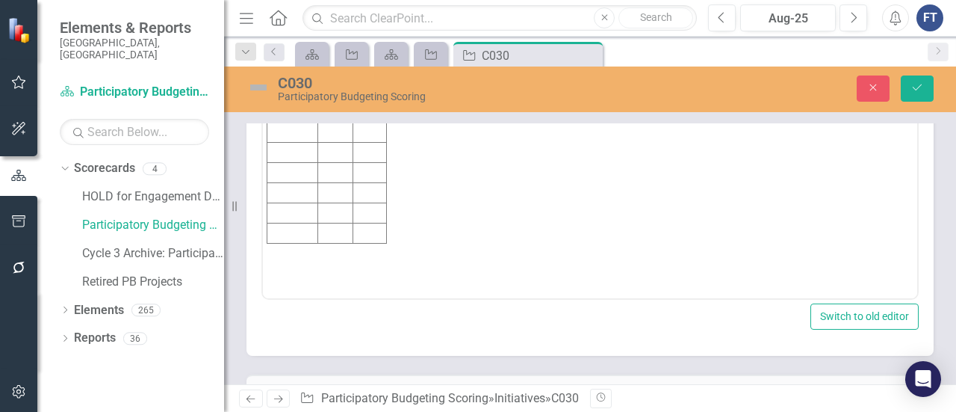
scroll to position [7622, 0]
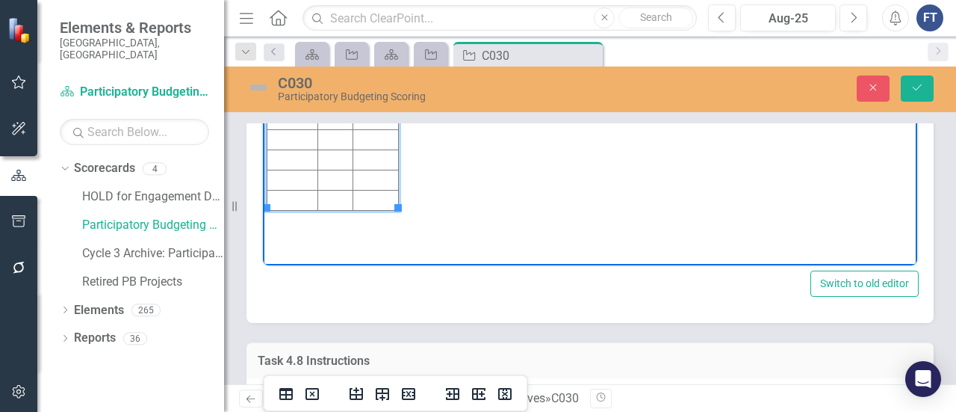
scroll to position [7547, 0]
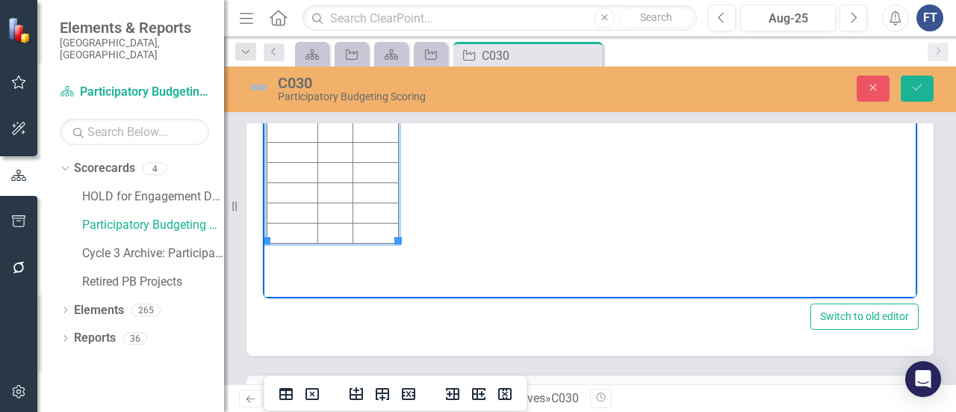
click at [281, 73] on td "Rich Text Area. Press ALT-0 for help." at bounding box center [293, 72] width 51 height 20
click at [333, 75] on td "Rich Text Area. Press ALT-0 for help." at bounding box center [335, 72] width 35 height 20
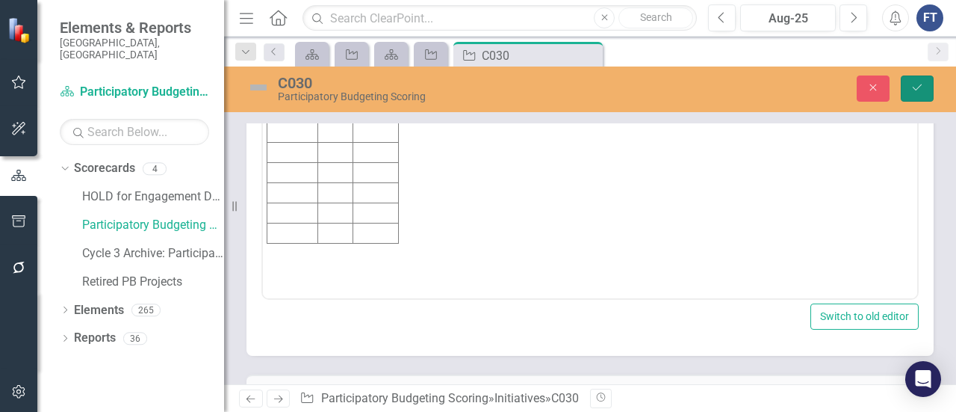
click at [909, 90] on button "Save" at bounding box center [917, 88] width 33 height 26
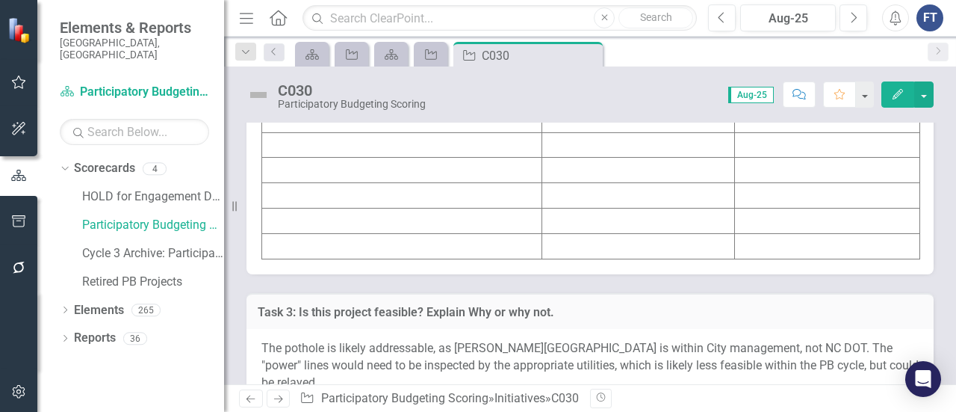
scroll to position [8444, 0]
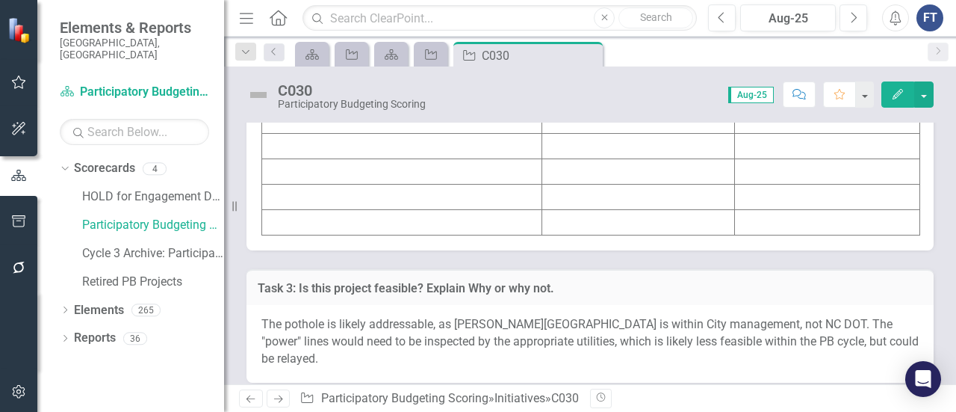
click at [587, 33] on td at bounding box center [639, 19] width 194 height 25
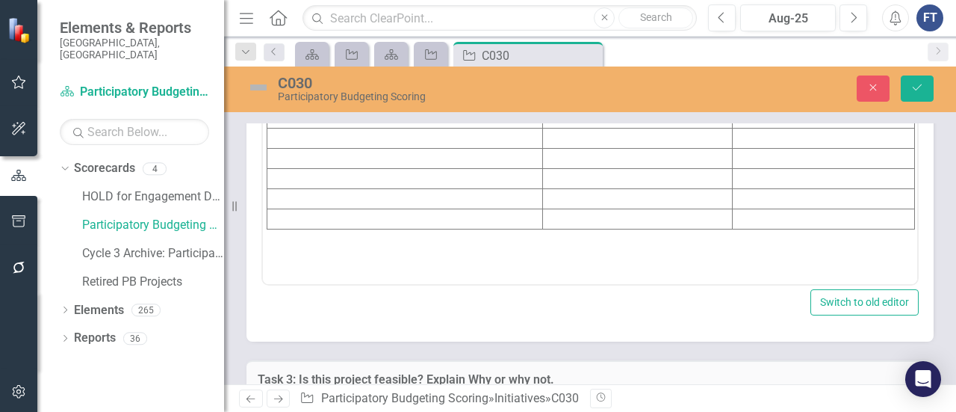
scroll to position [0, 0]
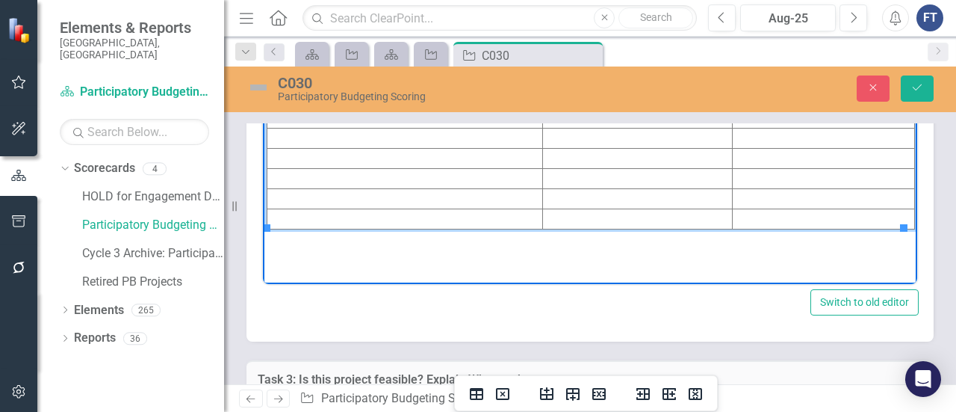
click at [559, 56] on td "Rich Text Area. Press ALT-0 for help." at bounding box center [637, 57] width 191 height 20
click at [746, 55] on td "Rich Text Area. Press ALT-0 for help." at bounding box center [824, 57] width 182 height 20
click at [448, 50] on td "Rich Text Area. Press ALT-0 for help." at bounding box center [406, 57] width 276 height 20
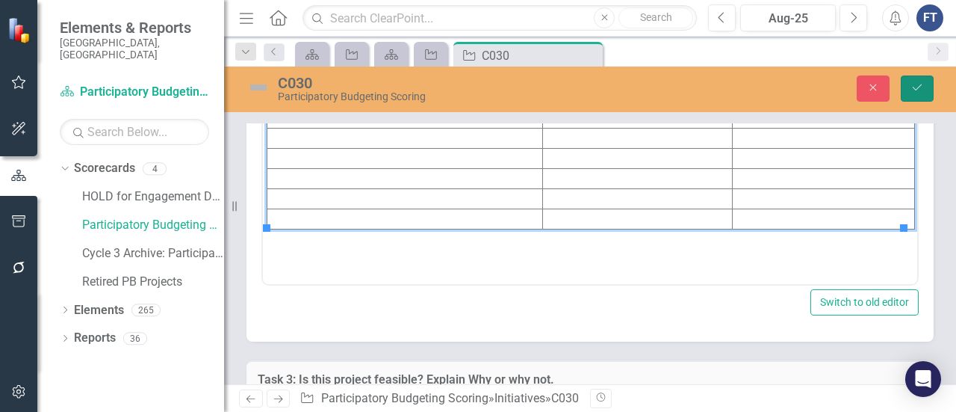
click at [909, 86] on button "Save" at bounding box center [917, 88] width 33 height 26
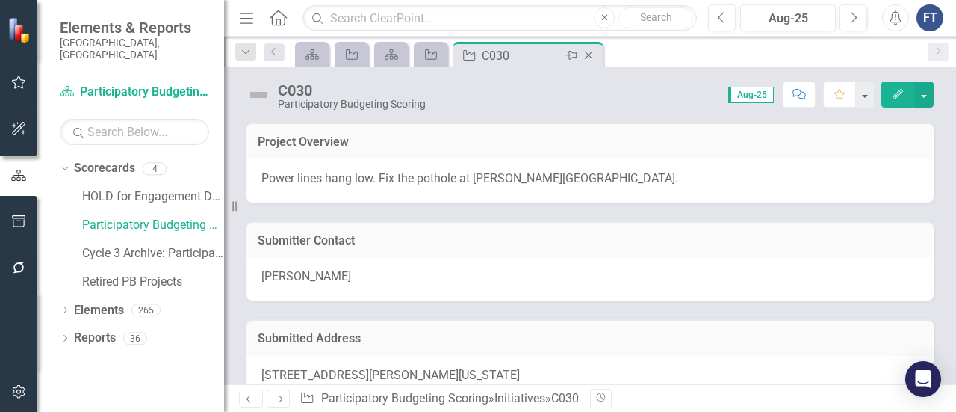
click at [586, 52] on icon at bounding box center [589, 56] width 8 height 8
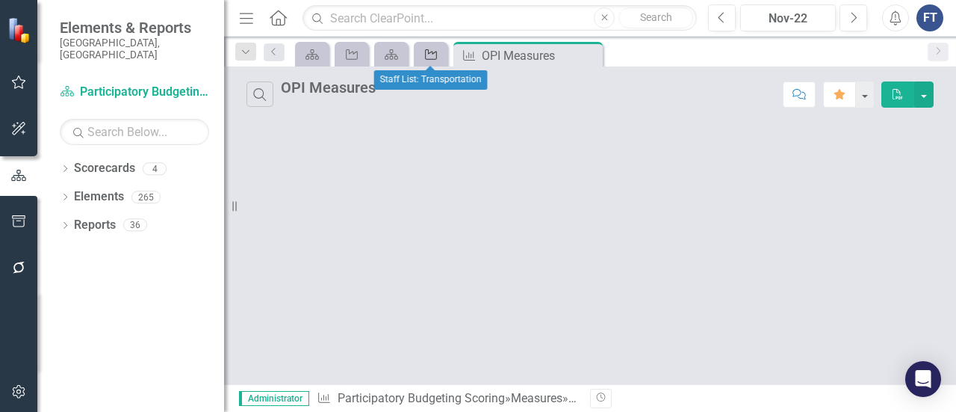
click at [430, 56] on icon "Initiative" at bounding box center [431, 55] width 15 height 12
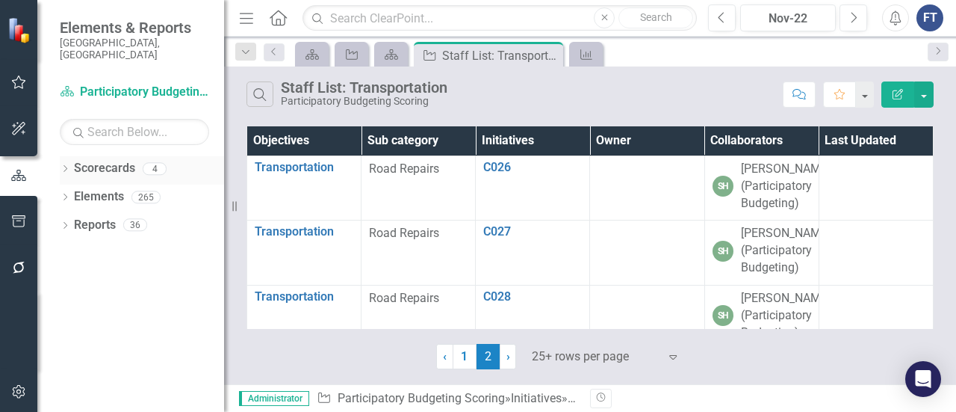
click at [64, 166] on icon "Dropdown" at bounding box center [65, 170] width 10 height 8
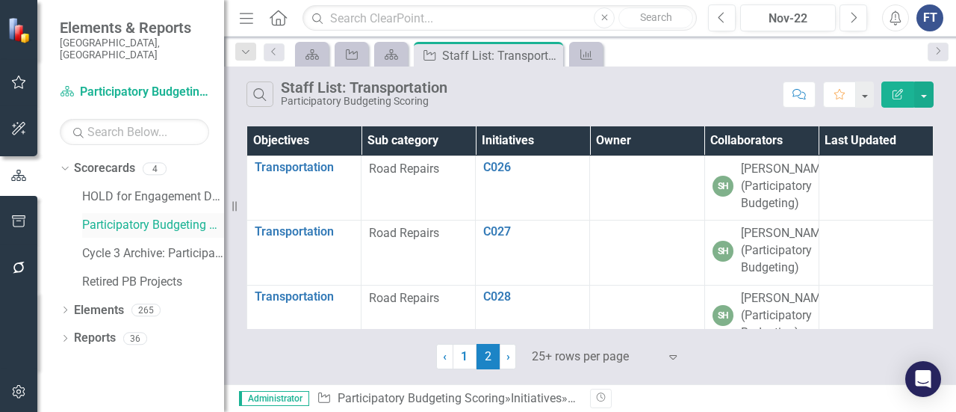
click at [129, 220] on link "Participatory Budgeting Scoring" at bounding box center [153, 225] width 142 height 17
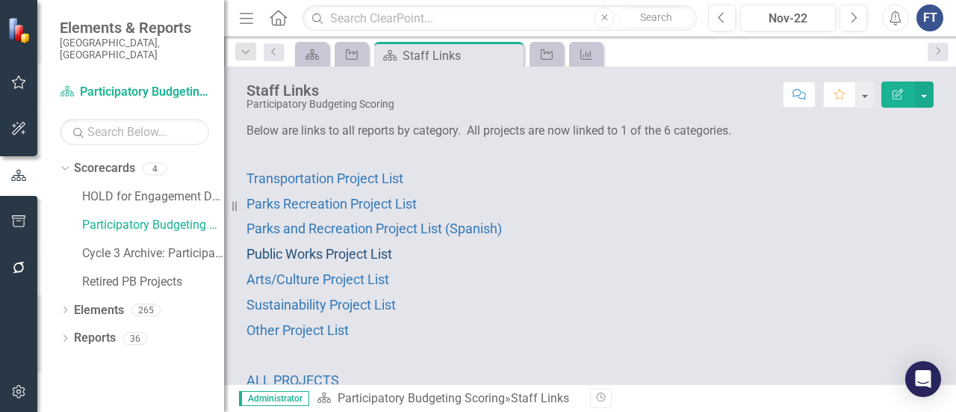
click at [296, 250] on span "Public Works Project List" at bounding box center [320, 254] width 146 height 16
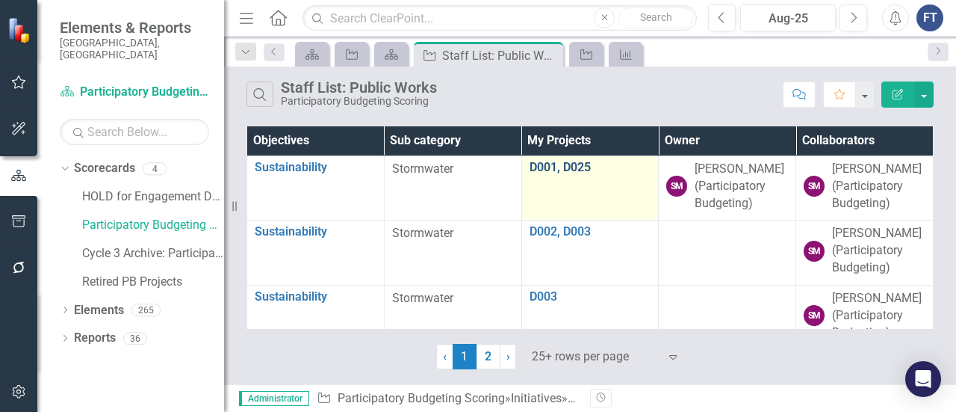
click at [575, 168] on link "D001, D025" at bounding box center [591, 167] width 122 height 13
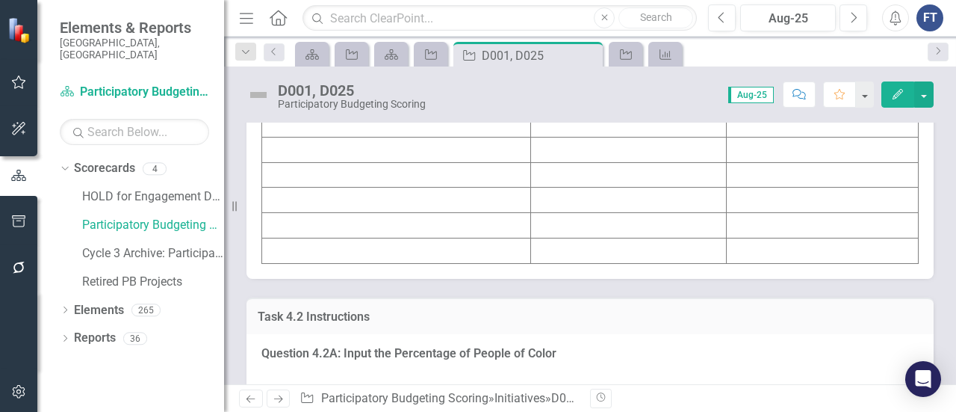
scroll to position [2466, 0]
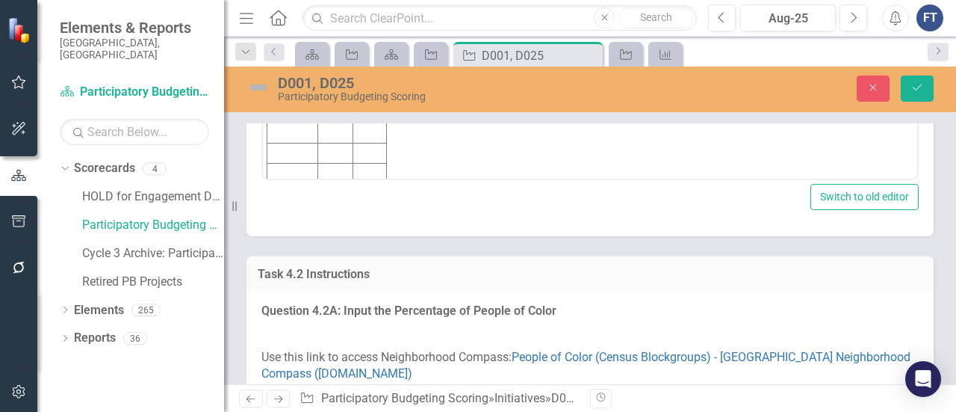
scroll to position [0, 0]
click at [291, 17] on td "Rich Text Area. Press ALT-0 for help." at bounding box center [293, 13] width 51 height 20
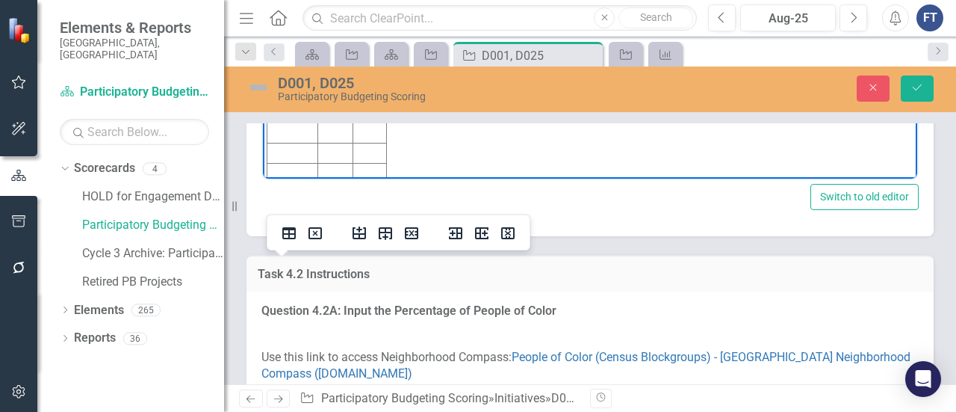
click at [464, 9] on body "D001: 1 | $88,456 D025: 2 | $68,994 Initiative Score Value" at bounding box center [590, 54] width 655 height 270
click at [291, 16] on td "Rich Text Area. Press ALT-0 for help." at bounding box center [293, 13] width 51 height 20
click at [511, 48] on body "D001: 1 | $88,456 D025: 2 | $68,994 Initiative Score Value D001 1 $88,456" at bounding box center [590, 54] width 655 height 270
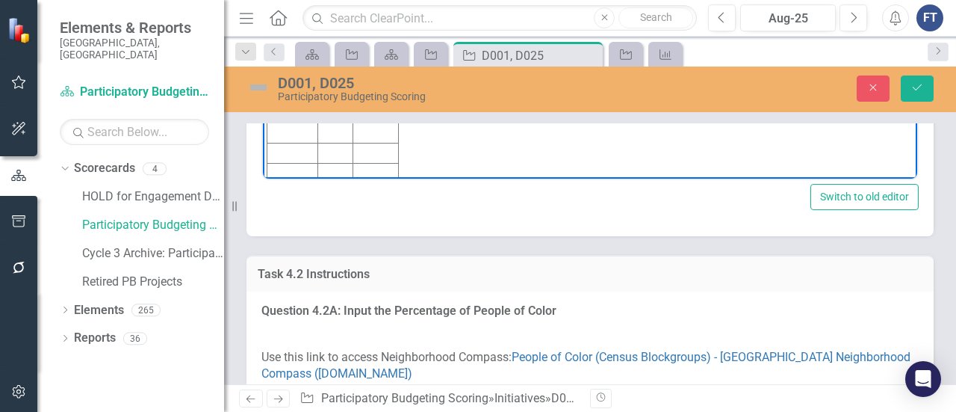
click at [302, 36] on td "Rich Text Area. Press ALT-0 for help." at bounding box center [293, 33] width 51 height 20
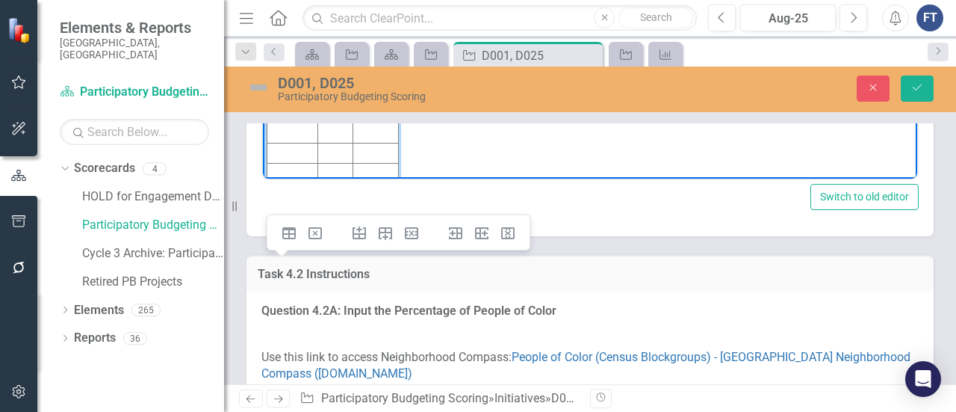
click at [513, 34] on body "D001: 1 | $88,456 D025: 2 | $68,994 Initiative Score Value D001 1 $88,456" at bounding box center [590, 54] width 655 height 270
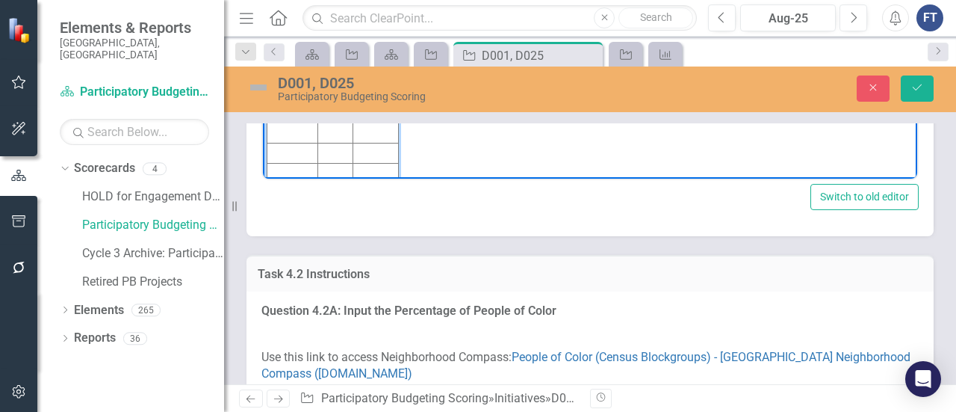
click at [288, 36] on td "Rich Text Area. Press ALT-0 for help." at bounding box center [293, 33] width 51 height 20
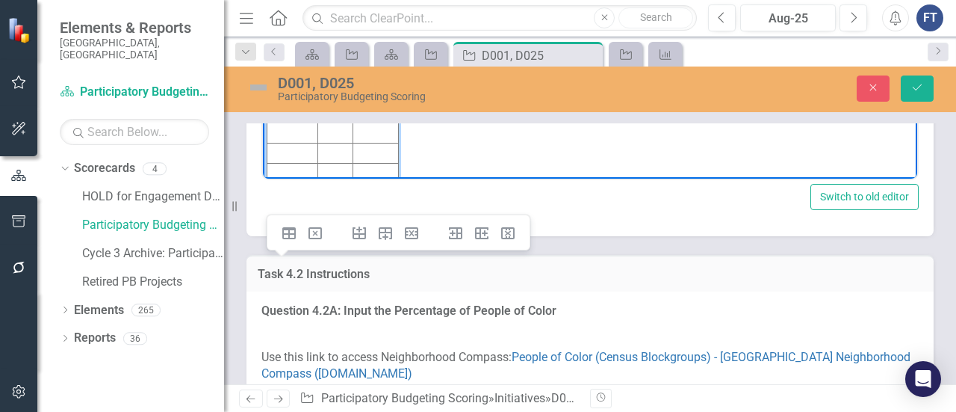
click at [478, 46] on body "D001: 1 | $88,456 D025: 2 | $68,994 Initiative Score Value D001 1 $88,456 D025" at bounding box center [590, 54] width 655 height 270
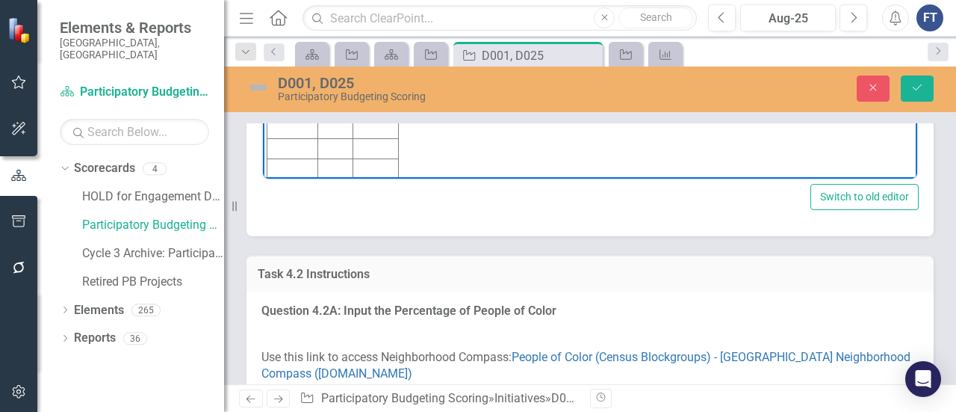
scroll to position [6, 0]
click at [563, 4] on body "D001: 1 | $88,456 D025: 2 | $68,994 Initiative Score Value D001 1 $88,456 D025" at bounding box center [590, 48] width 655 height 270
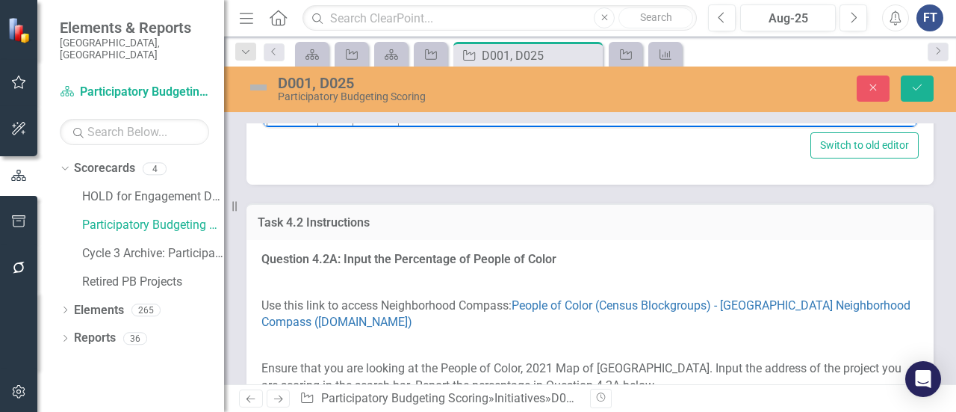
scroll to position [2541, 0]
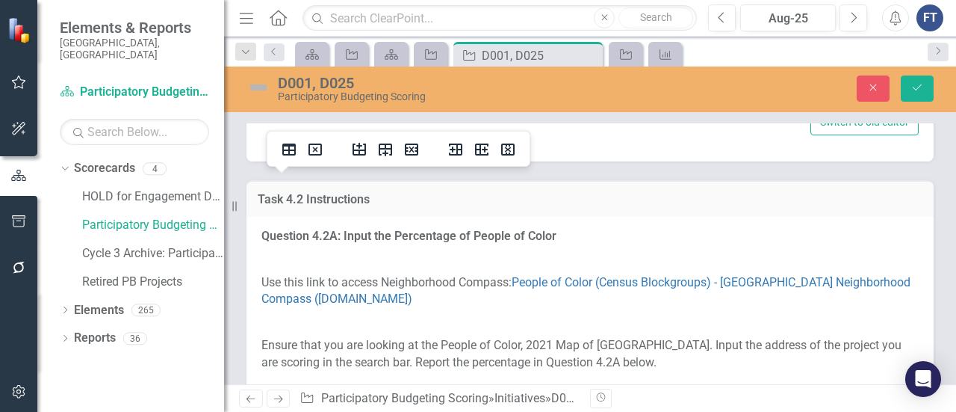
scroll to position [0, 0]
drag, startPoint x: 371, startPoint y: -114, endPoint x: 319, endPoint y: -114, distance: 51.6
copy p "$68,994"
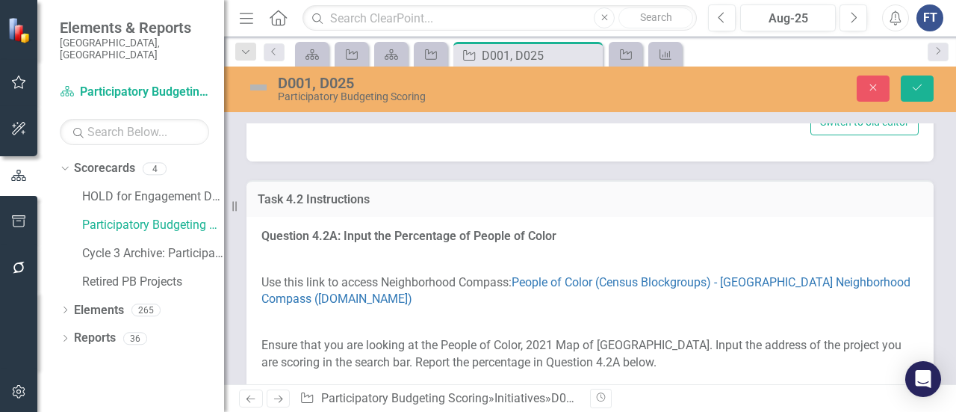
click at [929, 85] on button "Save" at bounding box center [917, 88] width 33 height 26
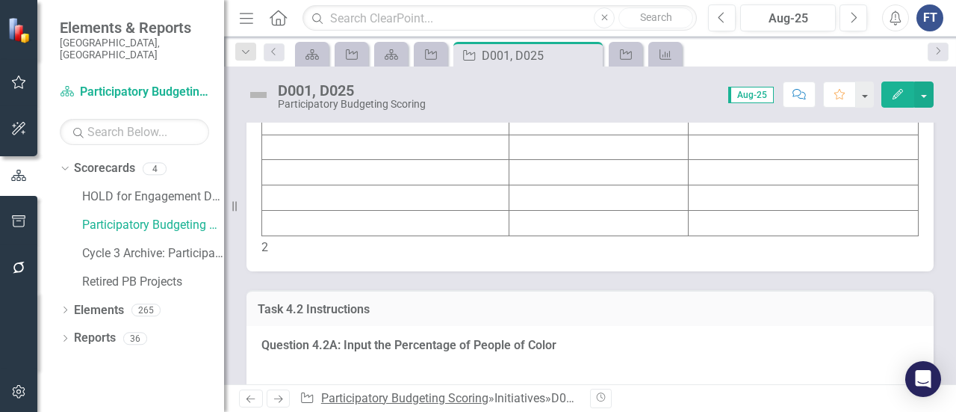
scroll to position [2391, 0]
